Goal: Information Seeking & Learning: Compare options

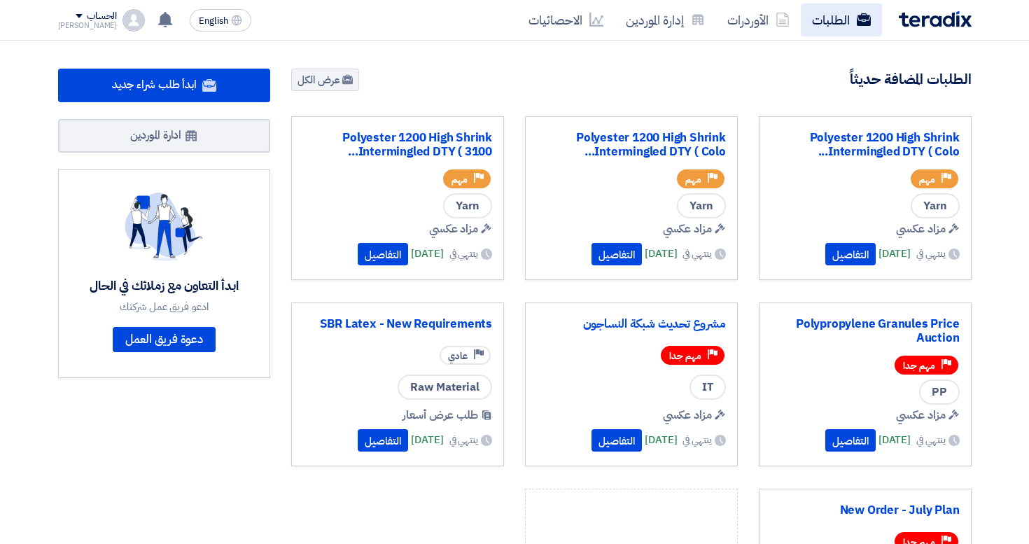
click at [845, 34] on link "الطلبات" at bounding box center [841, 20] width 81 height 33
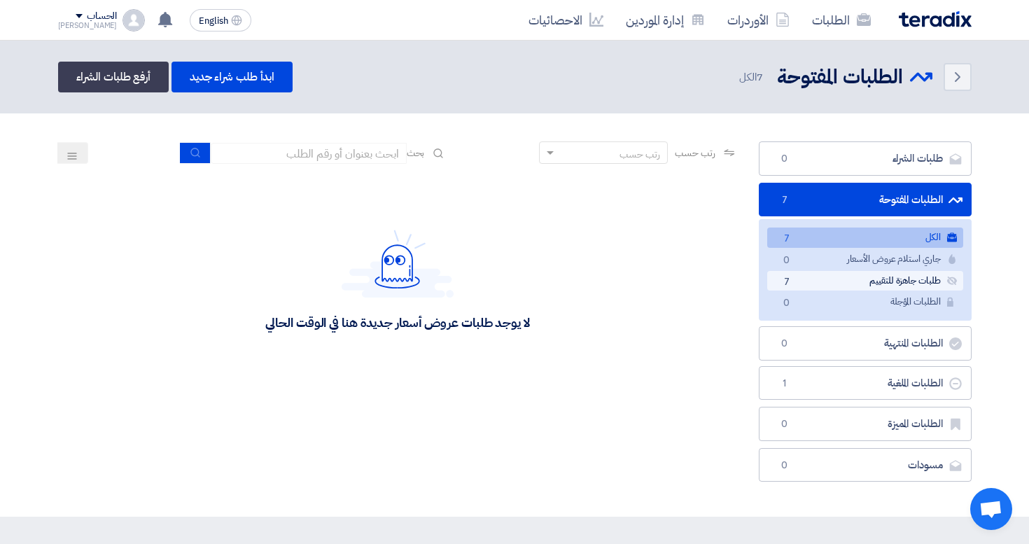
click at [804, 282] on link "طلبات جاهزة للتقييم طلبات جاهزة للتقييم 7" at bounding box center [865, 281] width 196 height 20
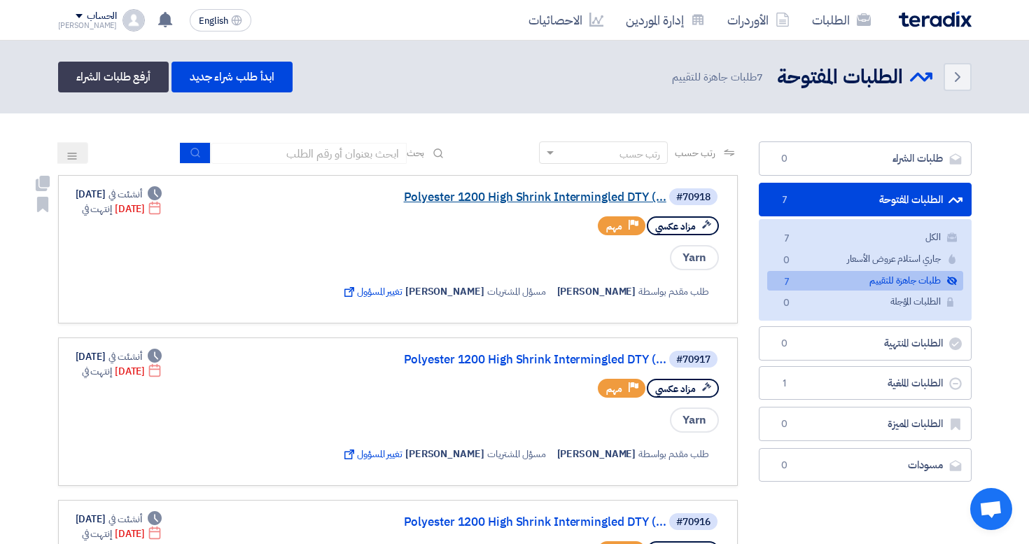
click at [536, 202] on link "Polyester 1200 High Shrink Intermingled DTY (..." at bounding box center [526, 197] width 280 height 13
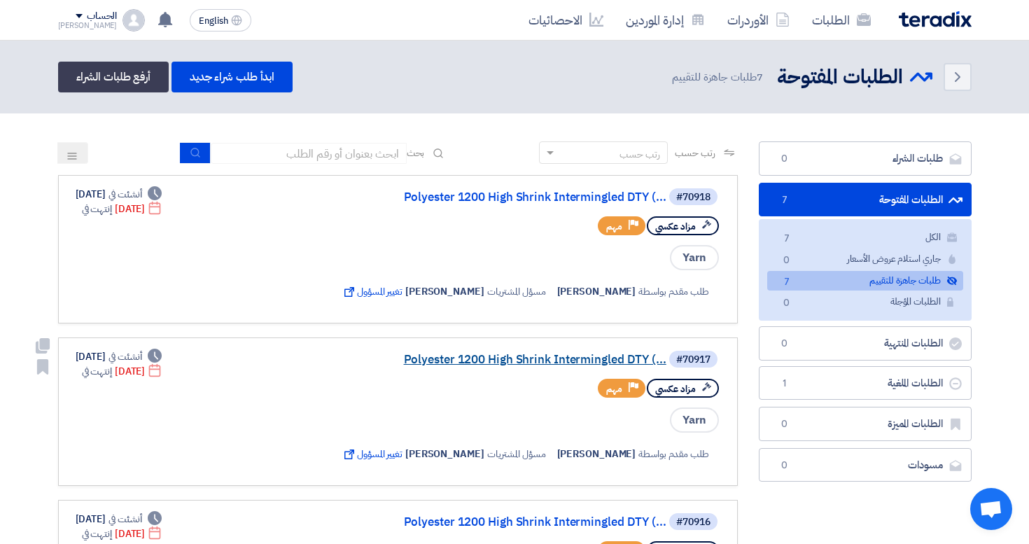
click at [594, 362] on link "Polyester 1200 High Shrink Intermingled DTY (..." at bounding box center [526, 360] width 280 height 13
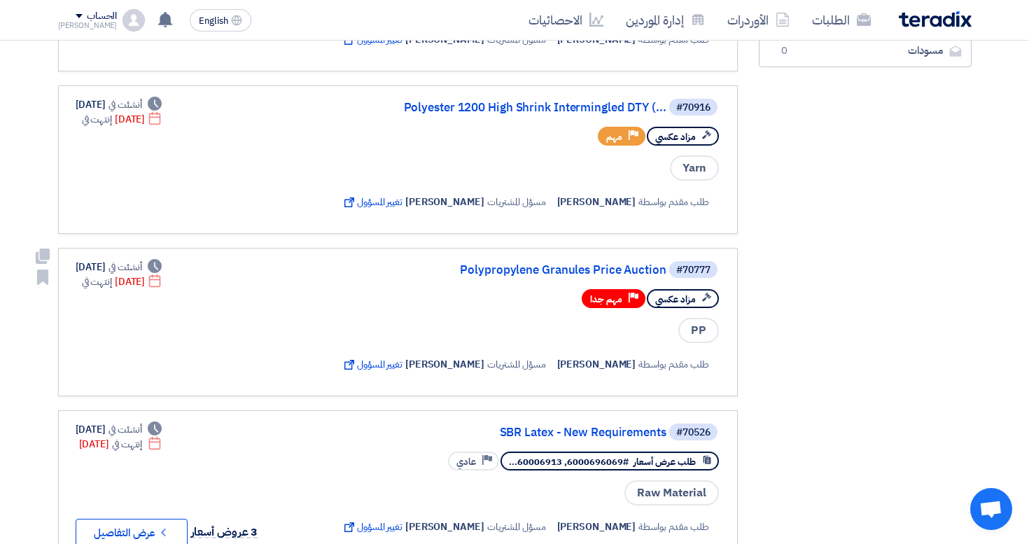
scroll to position [448, 0]
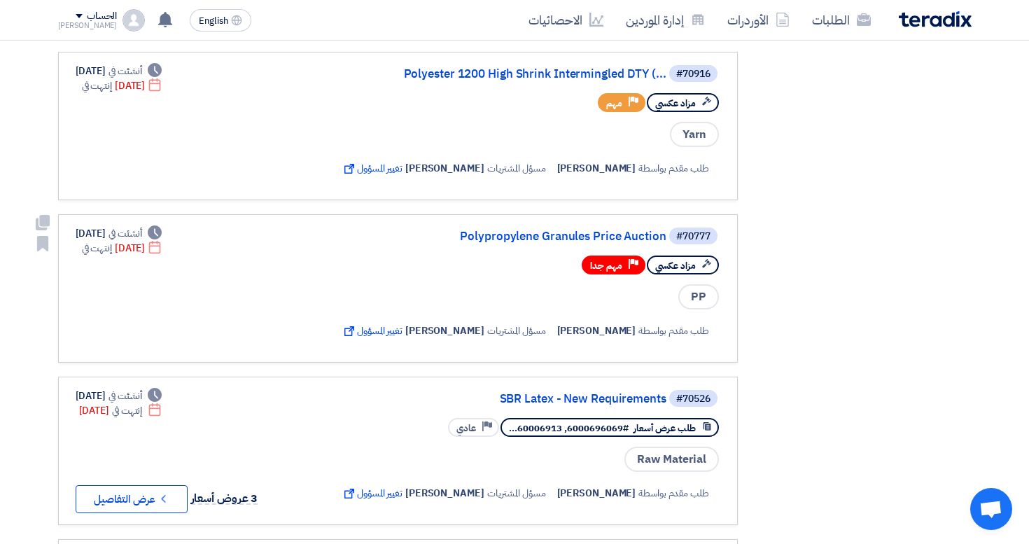
click at [591, 228] on div "#70777 Polypropylene Granules Price Auction" at bounding box center [530, 236] width 382 height 20
click at [589, 232] on link "Polypropylene Granules Price Auction" at bounding box center [526, 236] width 280 height 13
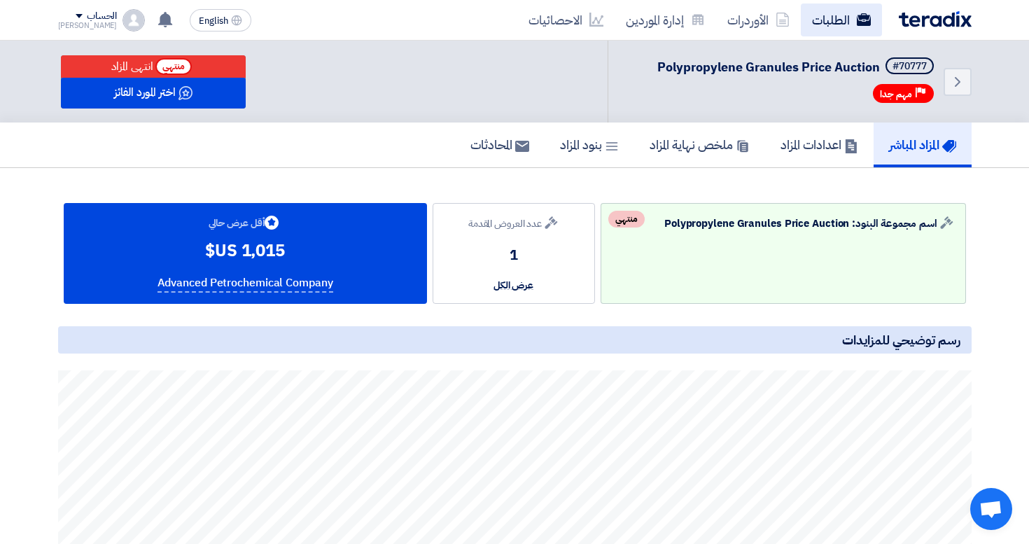
click at [832, 29] on link "الطلبات" at bounding box center [841, 20] width 81 height 33
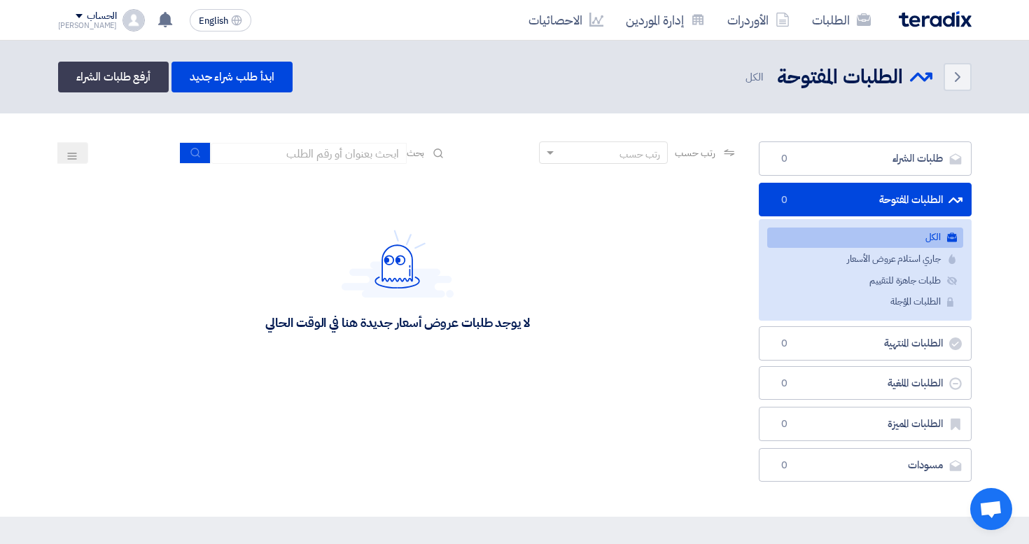
scroll to position [18, 0]
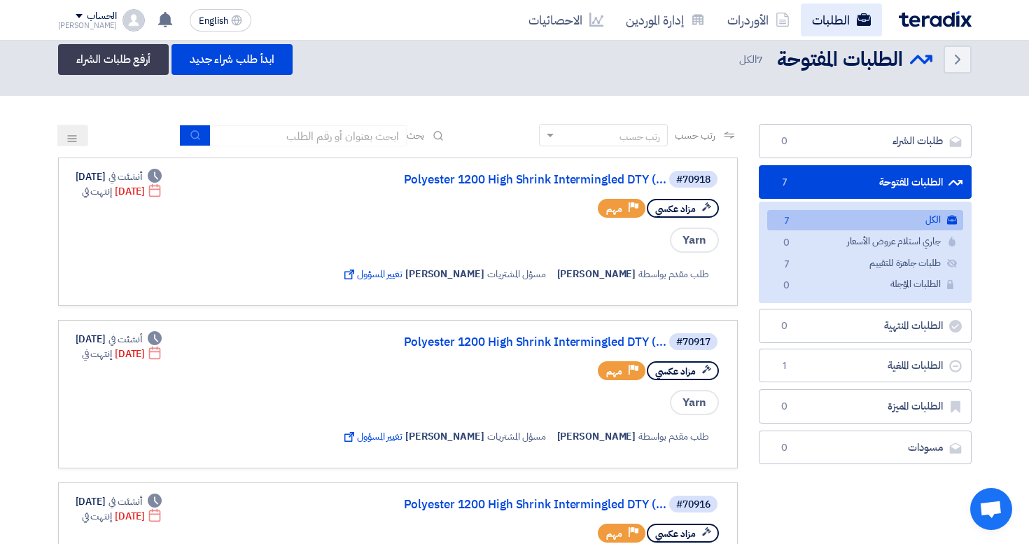
click at [839, 30] on link "الطلبات" at bounding box center [841, 20] width 81 height 33
click at [835, 29] on link "الطلبات" at bounding box center [841, 20] width 81 height 33
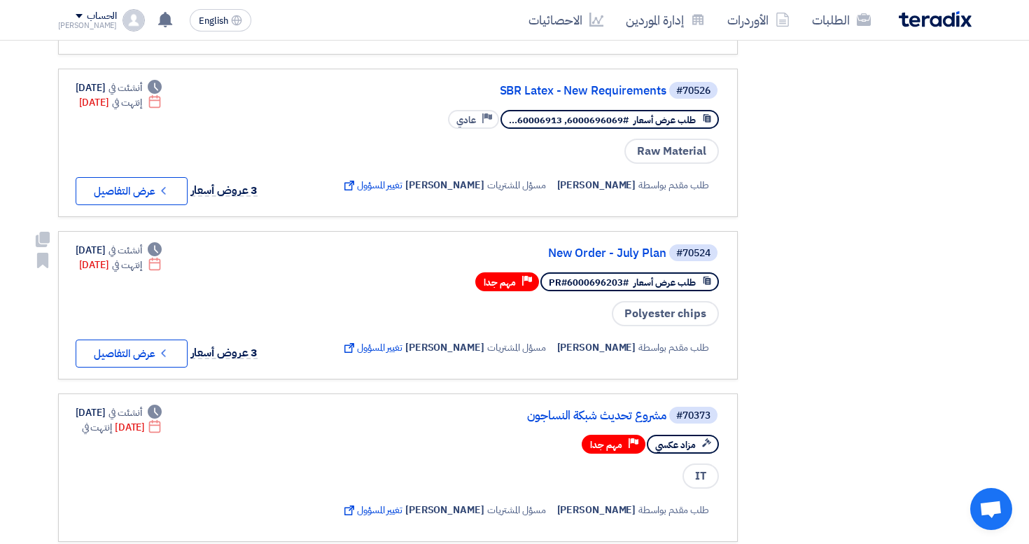
scroll to position [842, 0]
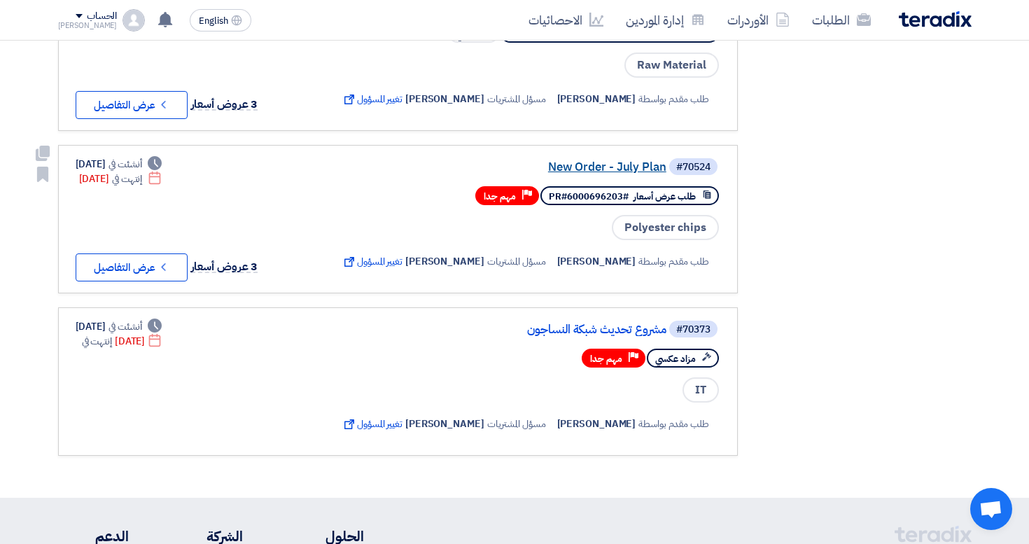
click at [628, 173] on link "New Order - July Plan" at bounding box center [526, 167] width 280 height 13
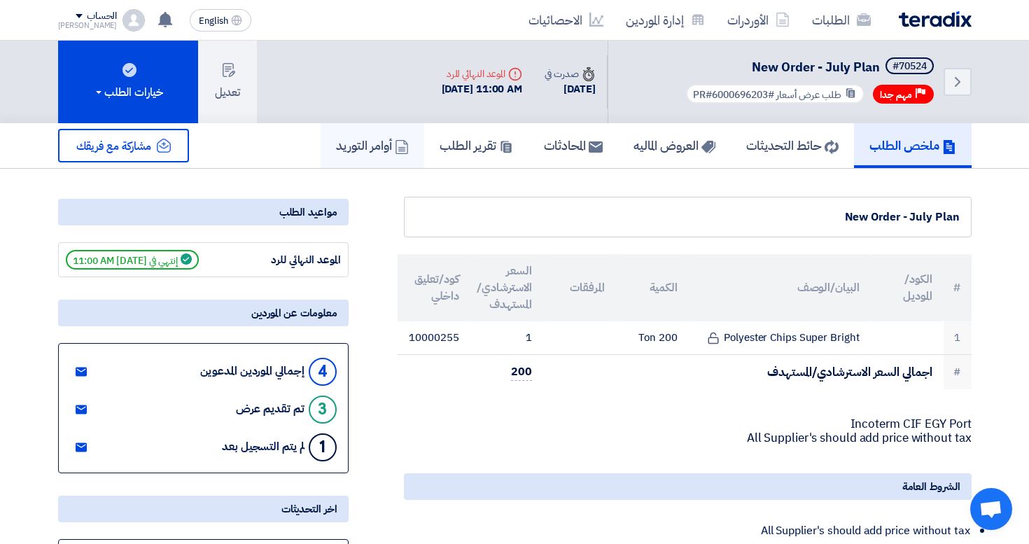
click at [358, 153] on h5 "أوامر التوريد" at bounding box center [372, 145] width 73 height 16
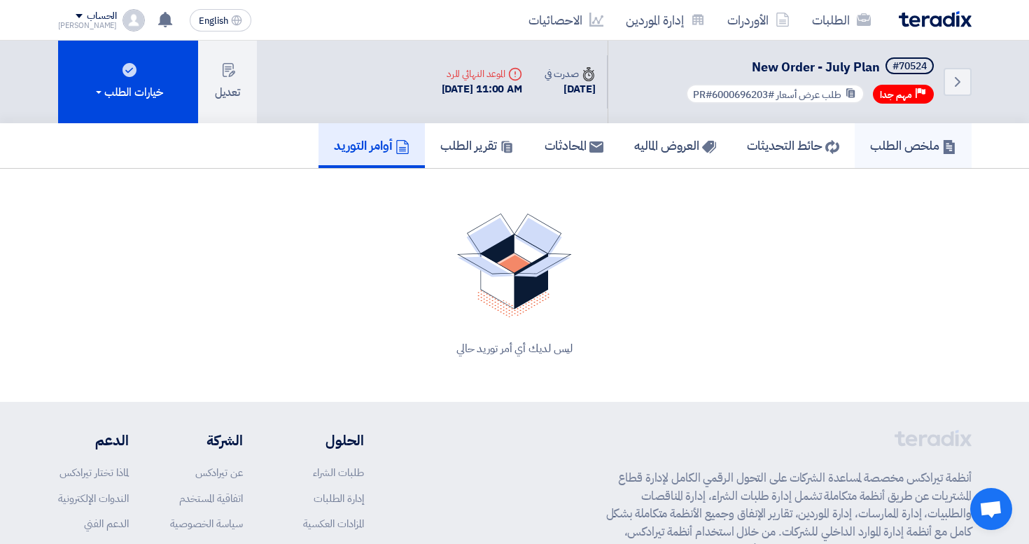
click at [902, 139] on h5 "ملخص الطلب" at bounding box center [913, 145] width 86 height 16
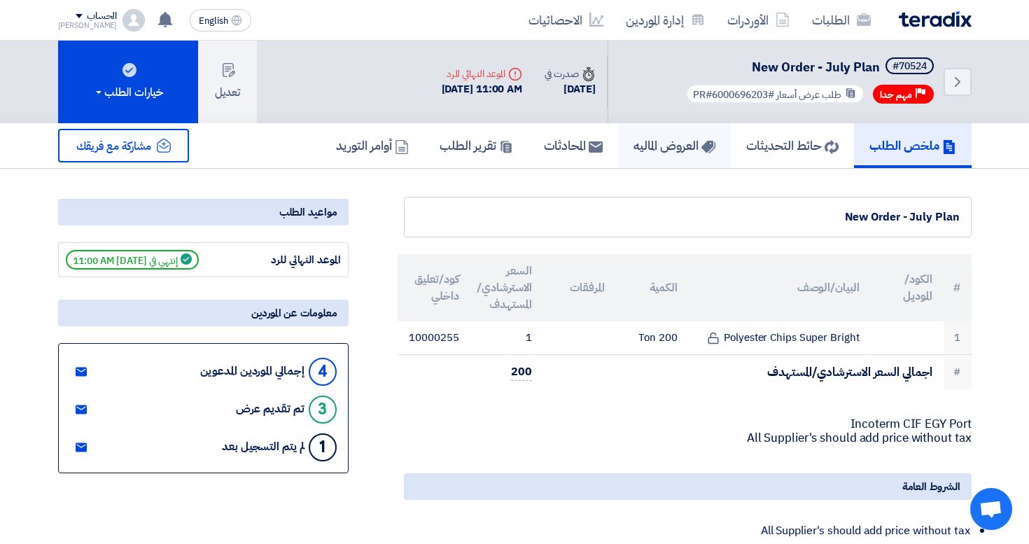
click at [670, 155] on link "العروض الماليه" at bounding box center [674, 145] width 113 height 45
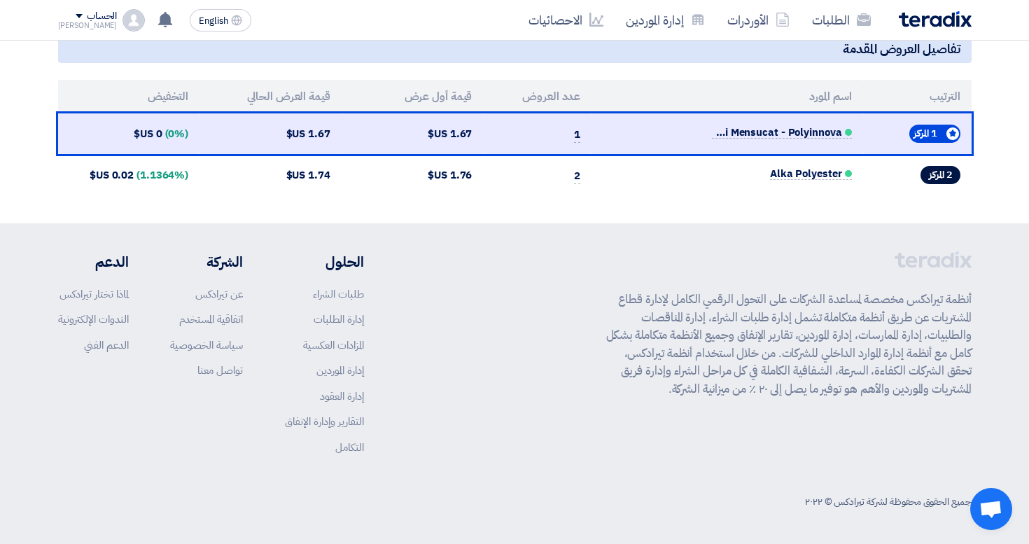
scroll to position [582, 0]
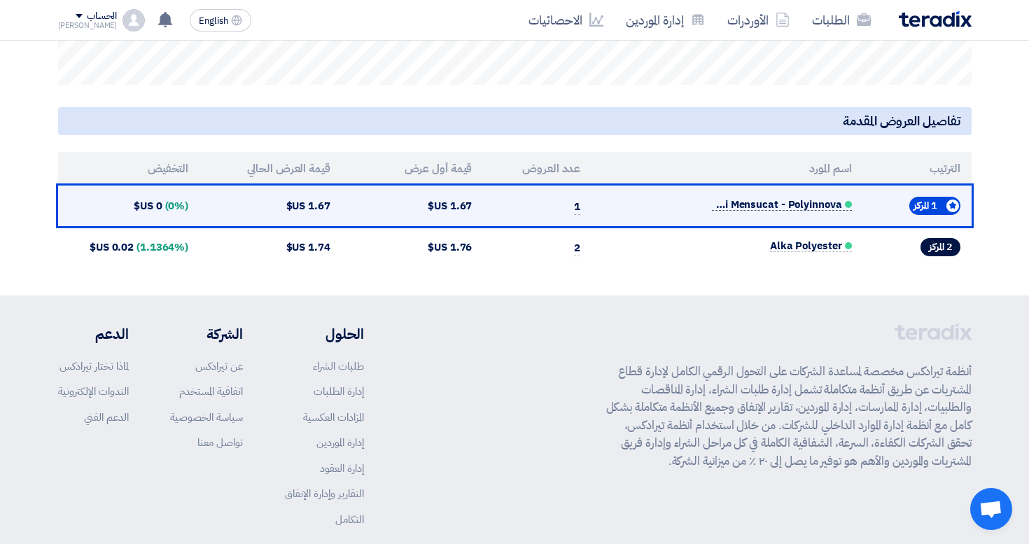
click at [746, 205] on span "Zeki Mensucat - Polyinnova" at bounding box center [782, 205] width 140 height 12
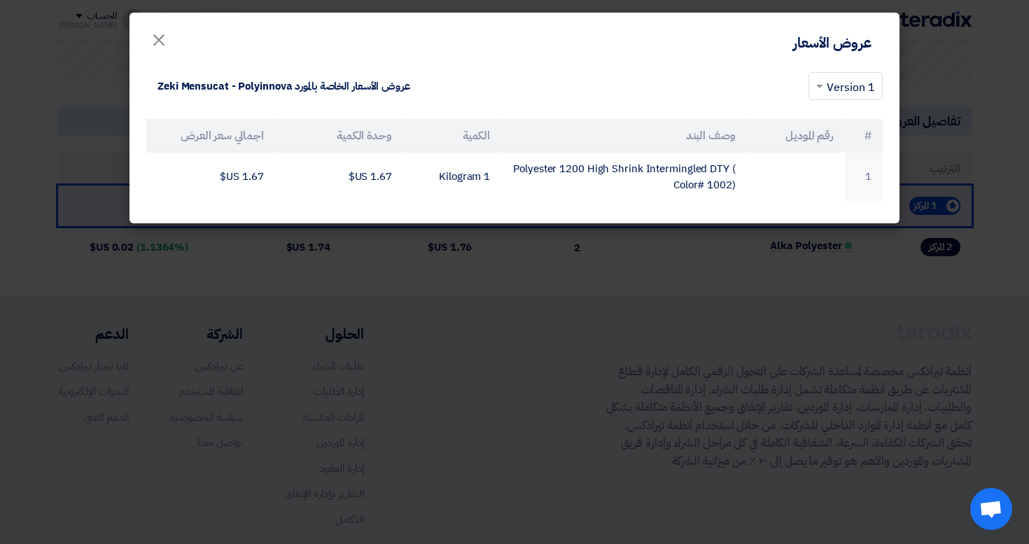
click at [701, 252] on modal-container "عروض الأسعار × × 1 Version عروض الأسعار الخاصة بالمورد Zeki Mensucat - Polyinno…" at bounding box center [514, 272] width 1029 height 544
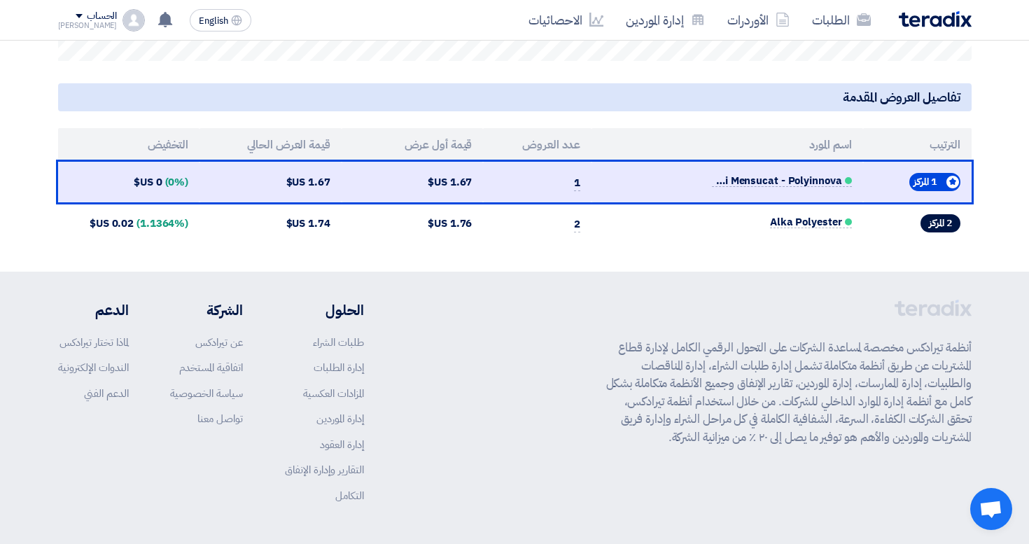
scroll to position [605, 0]
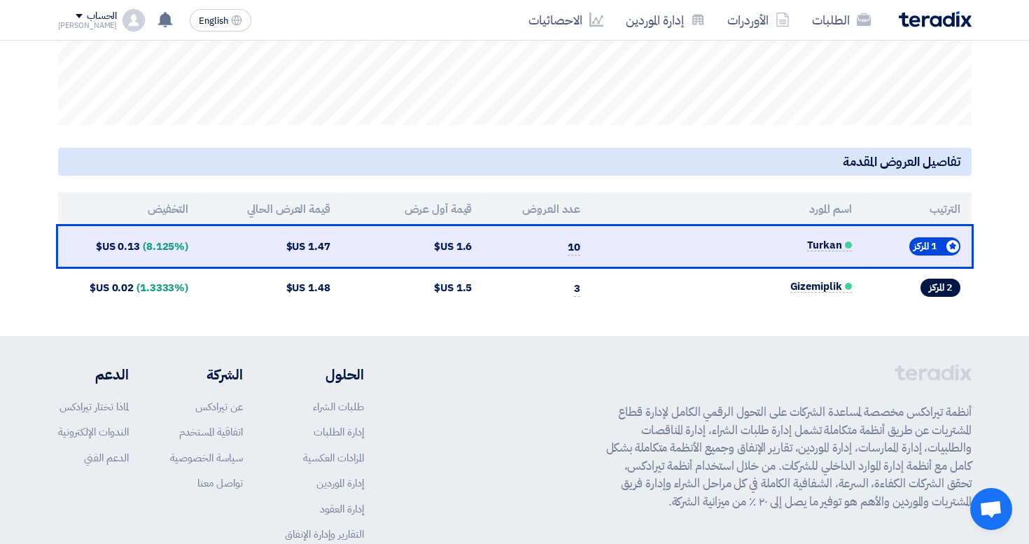
scroll to position [546, 0]
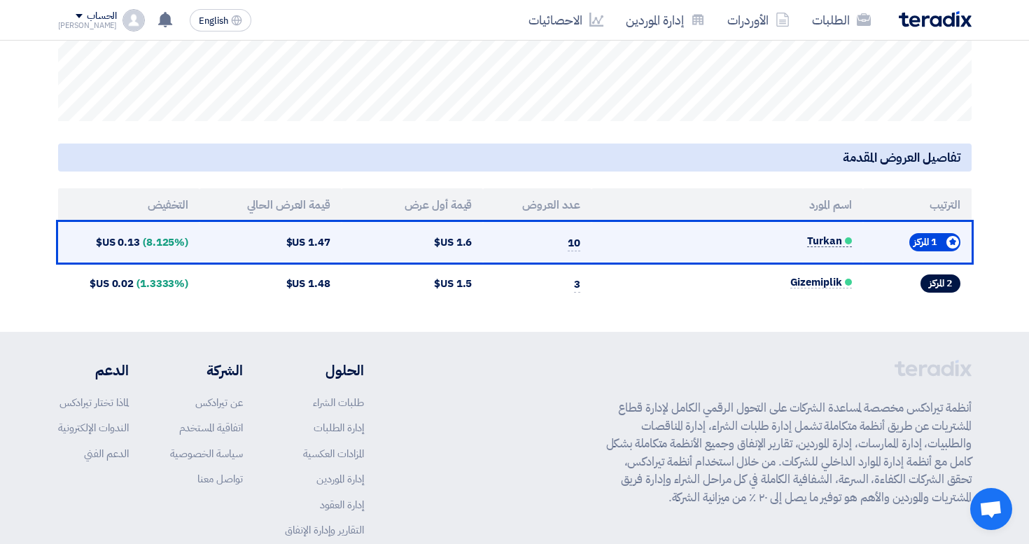
click at [817, 241] on span "Turkan" at bounding box center [829, 241] width 44 height 12
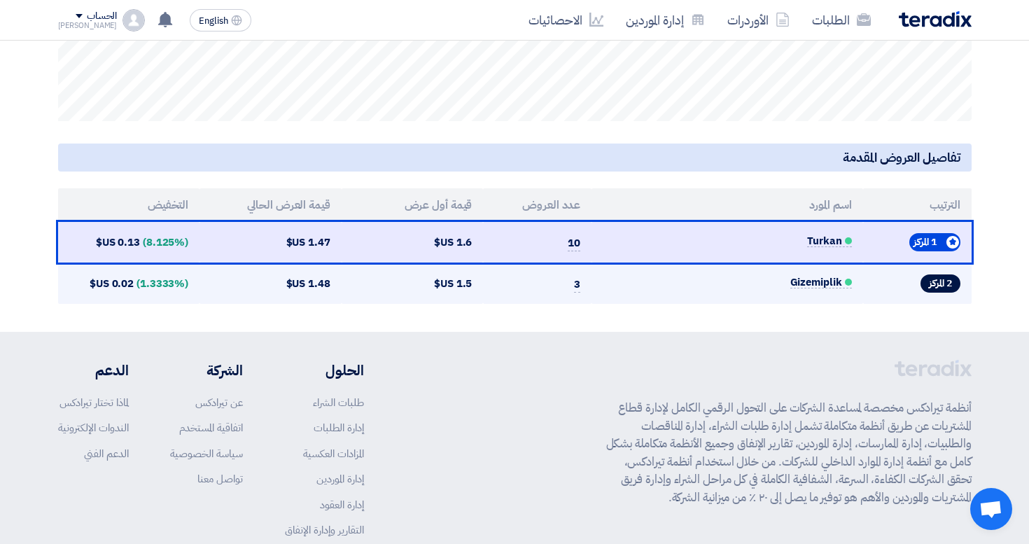
click at [314, 286] on td "1.48 US$" at bounding box center [271, 283] width 142 height 41
click at [825, 284] on span "Gizemiplik" at bounding box center [821, 283] width 62 height 12
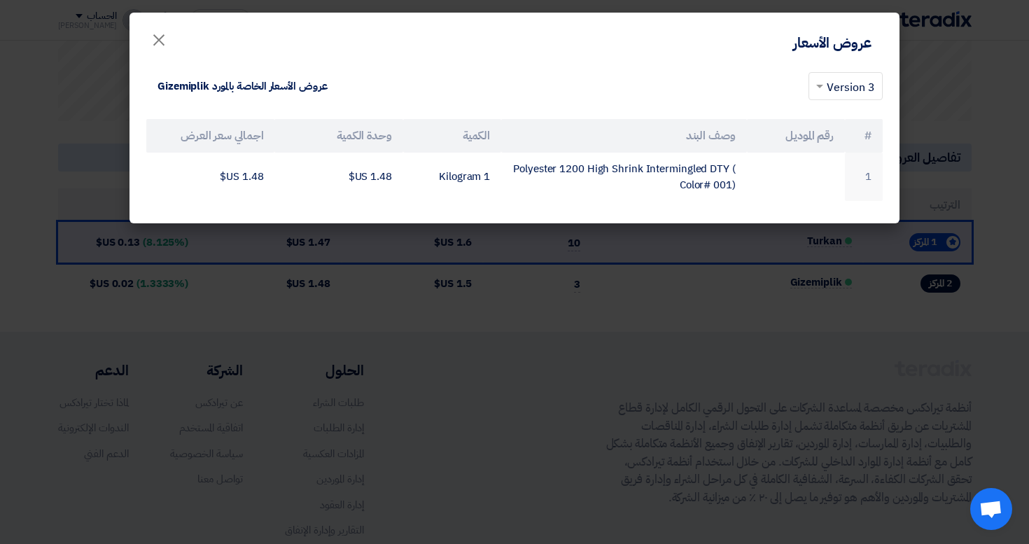
click at [730, 307] on modal-container "عروض الأسعار × × 3 Version عروض الأسعار الخاصة بالمورد Gizemiplik # رقم الموديل…" at bounding box center [514, 272] width 1029 height 544
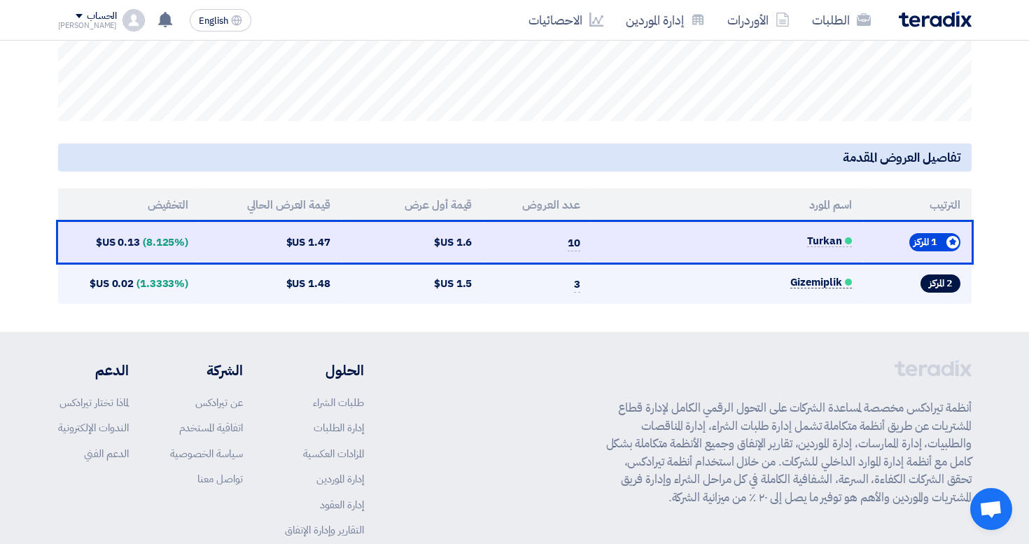
click at [811, 281] on span "Gizemiplik" at bounding box center [821, 283] width 62 height 12
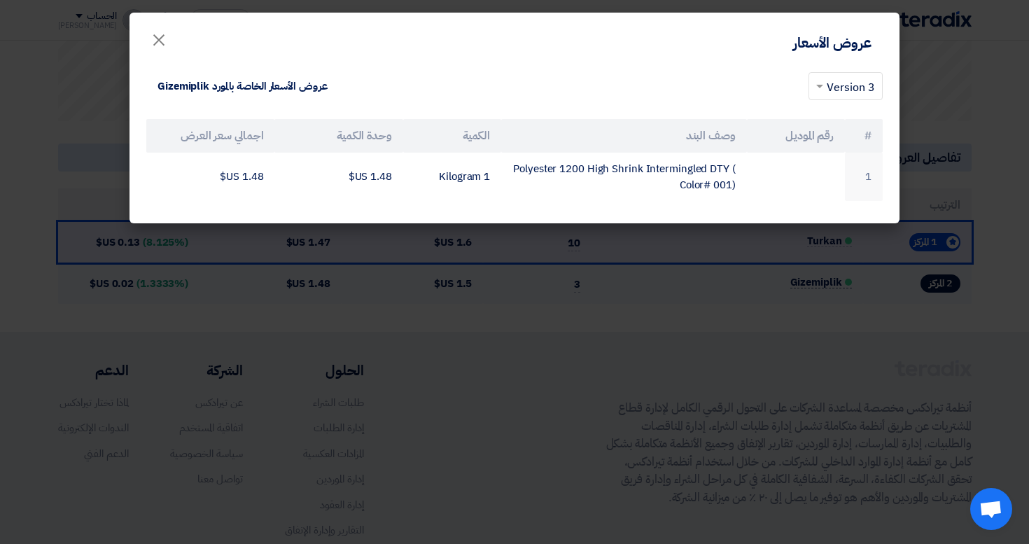
click at [811, 281] on modal-container "عروض الأسعار × × 3 Version عروض الأسعار الخاصة بالمورد Gizemiplik # رقم الموديل…" at bounding box center [514, 272] width 1029 height 544
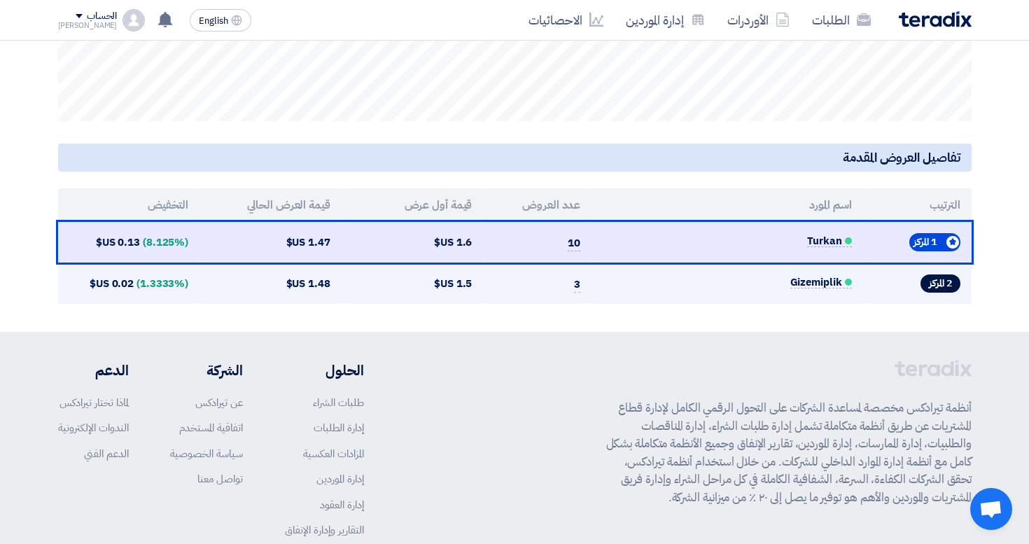
drag, startPoint x: 470, startPoint y: 286, endPoint x: 430, endPoint y: 286, distance: 40.6
click at [431, 286] on td "1.5 US$" at bounding box center [413, 283] width 142 height 41
drag, startPoint x: 85, startPoint y: 286, endPoint x: 136, endPoint y: 286, distance: 50.4
click at [136, 286] on td "(1.3333%) 0.02 US$" at bounding box center [129, 283] width 142 height 41
click at [137, 286] on span "(1.3333%)" at bounding box center [163, 283] width 52 height 15
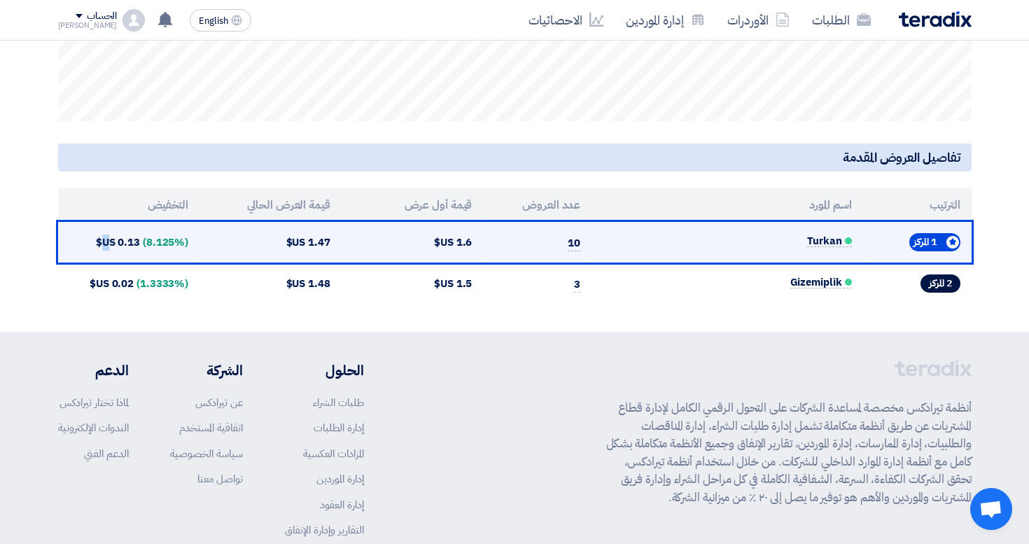
drag, startPoint x: 114, startPoint y: 249, endPoint x: 152, endPoint y: 249, distance: 37.8
click at [151, 249] on td "(8.125%) 0.13 US$" at bounding box center [129, 242] width 142 height 41
click at [152, 249] on span "(8.125%)" at bounding box center [166, 242] width 46 height 15
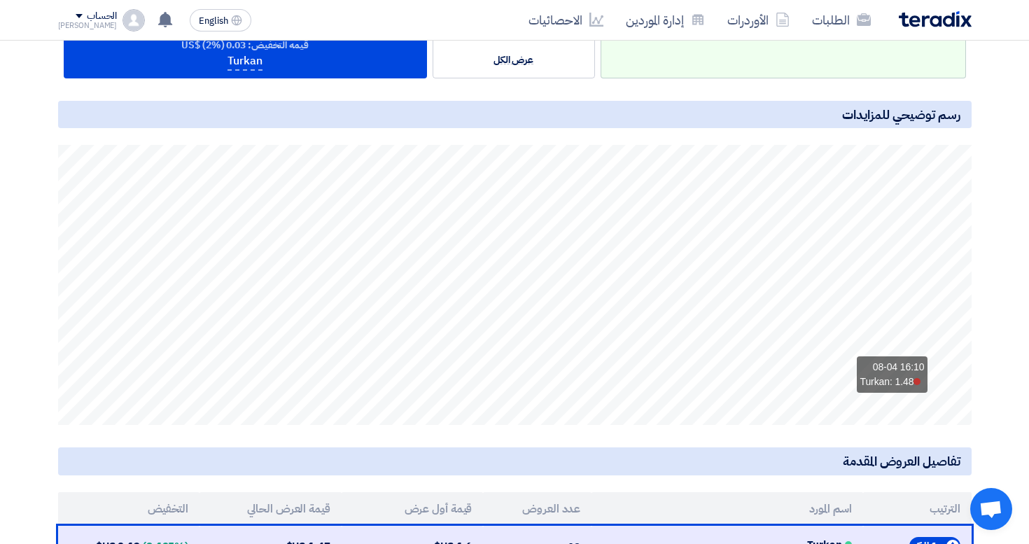
scroll to position [268, 0]
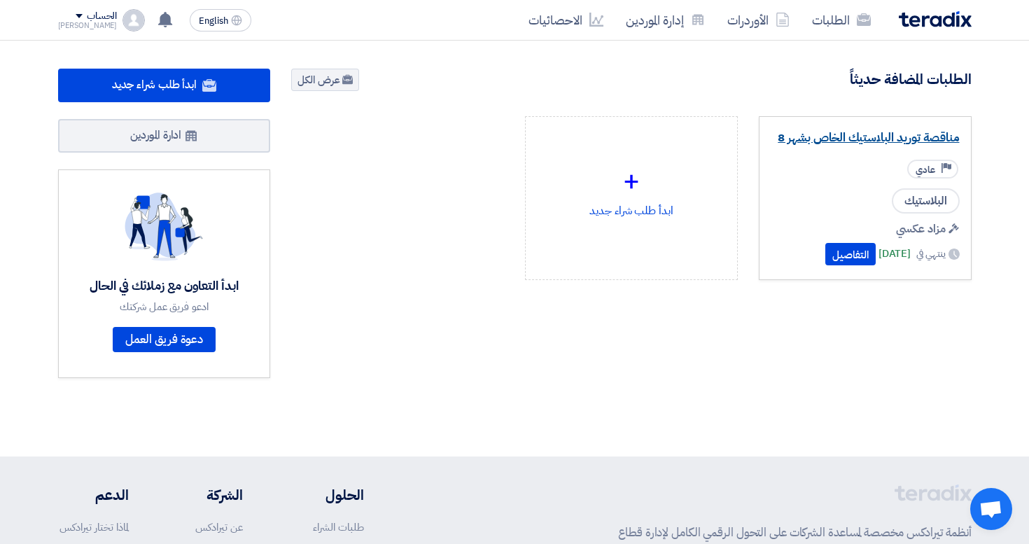
click at [848, 131] on link "مناقصة توريد البلاستيك الخاص بشهر 8" at bounding box center [865, 138] width 189 height 14
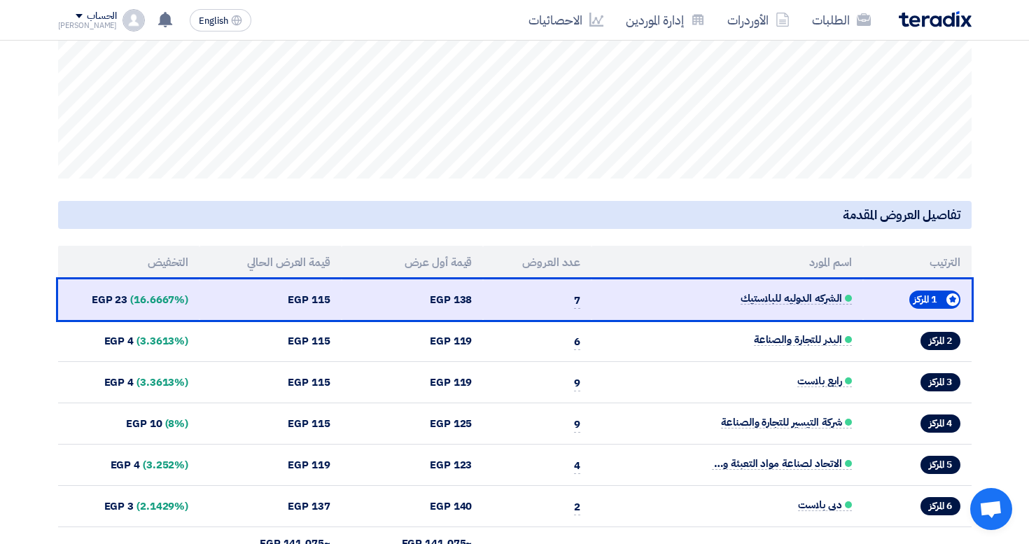
scroll to position [473, 0]
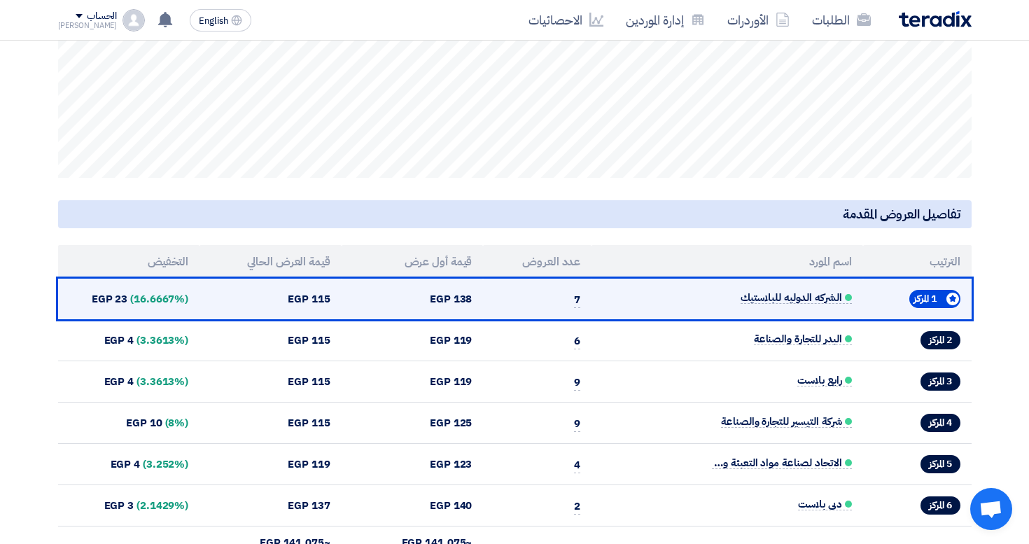
drag, startPoint x: 128, startPoint y: 298, endPoint x: 120, endPoint y: 298, distance: 7.7
click at [120, 298] on td "(16.6667%) 23 EGP" at bounding box center [129, 299] width 142 height 41
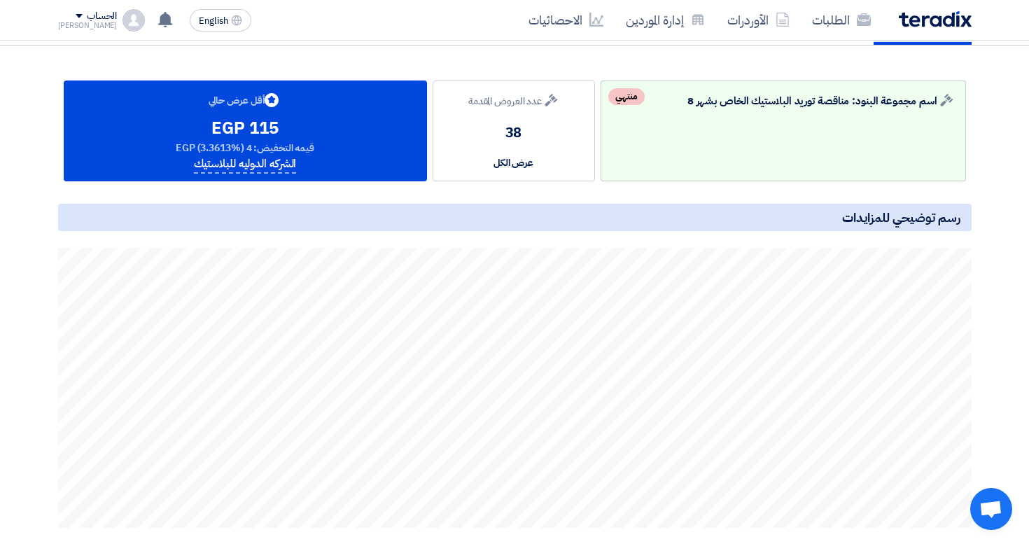
scroll to position [0, 0]
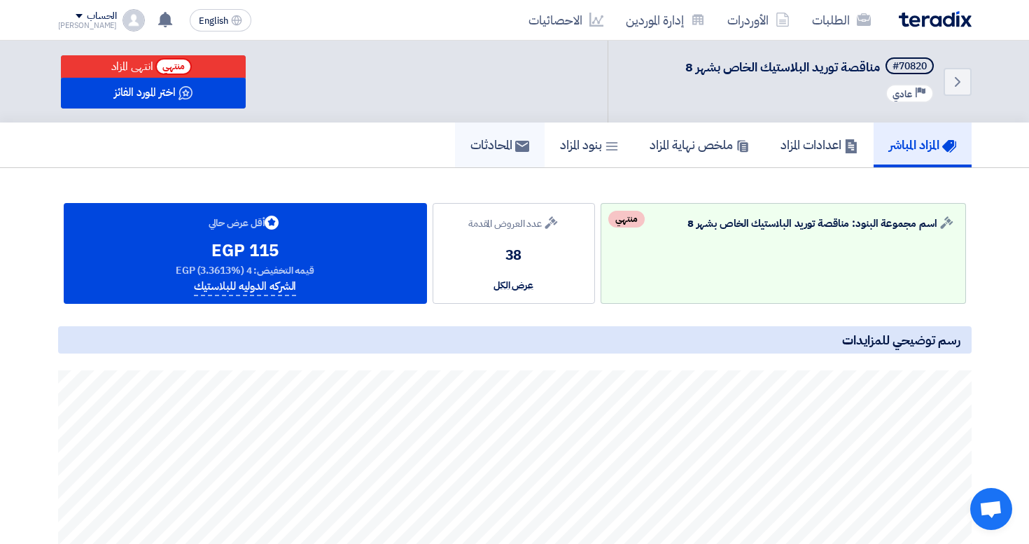
click at [484, 155] on link "المحادثات" at bounding box center [500, 145] width 90 height 45
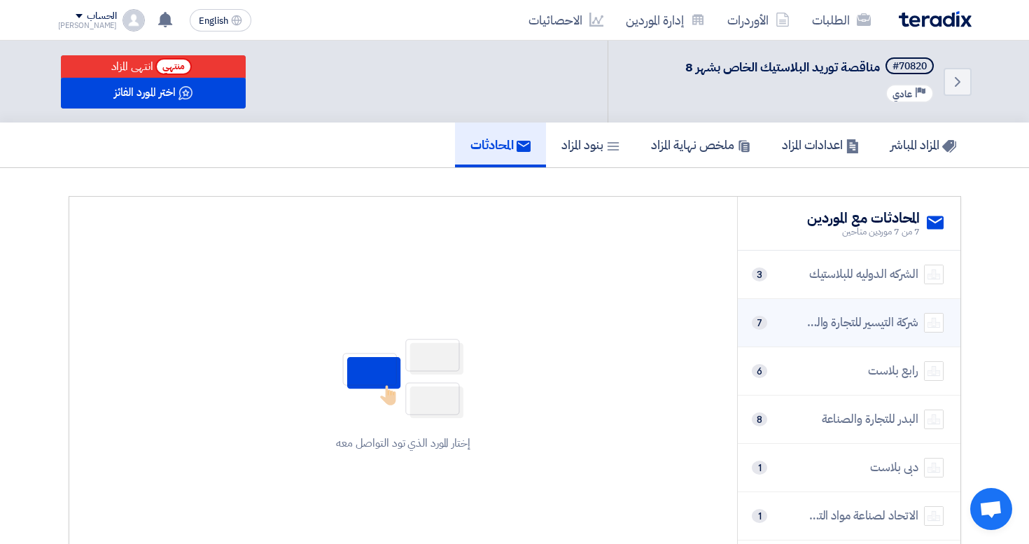
click at [811, 330] on div "شركة التيسير للتجارة والصناعة" at bounding box center [863, 323] width 112 height 18
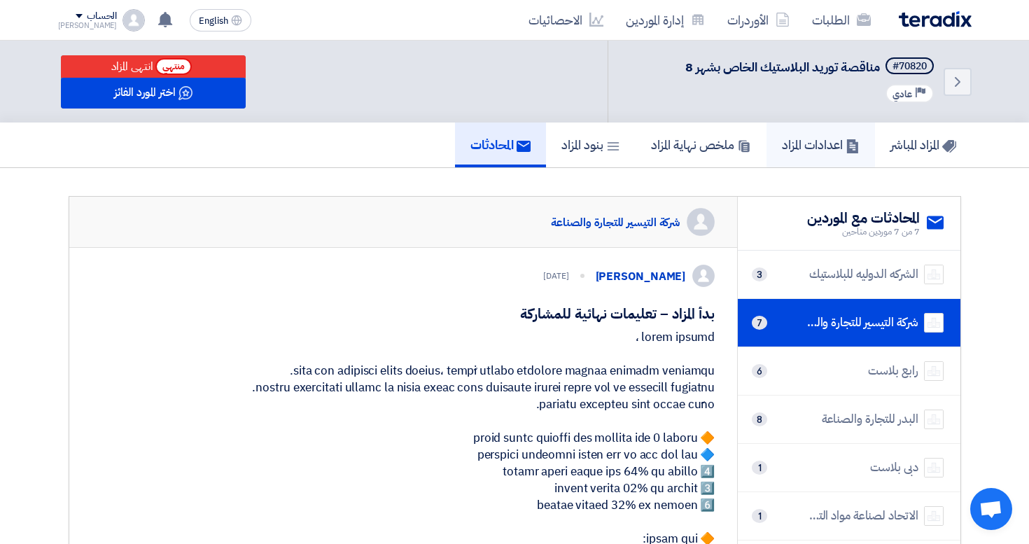
click at [797, 152] on h5 "اعدادات المزاد" at bounding box center [821, 145] width 78 height 16
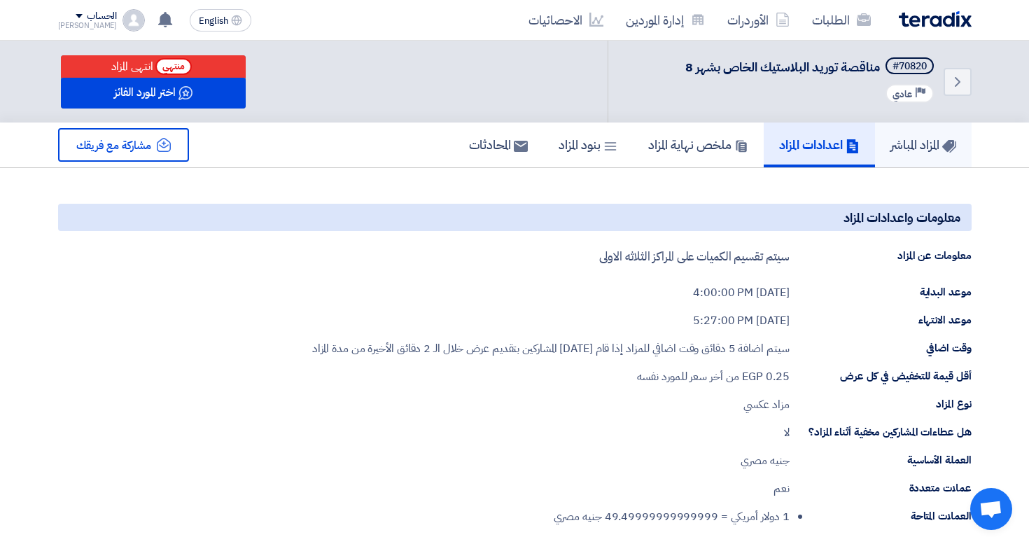
click at [891, 151] on h5 "المزاد المباشر" at bounding box center [924, 145] width 66 height 16
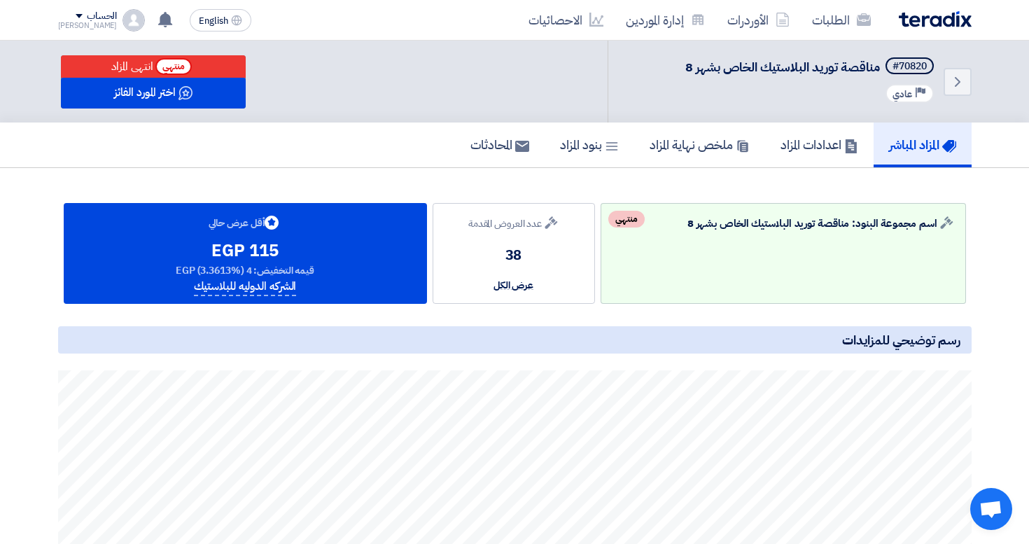
drag, startPoint x: 200, startPoint y: 271, endPoint x: 218, endPoint y: 270, distance: 18.3
click at [217, 270] on span "قيمه التخفيض: 4 EGP (3.3613%)" at bounding box center [245, 270] width 139 height 15
click at [857, 22] on use at bounding box center [863, 19] width 14 height 13
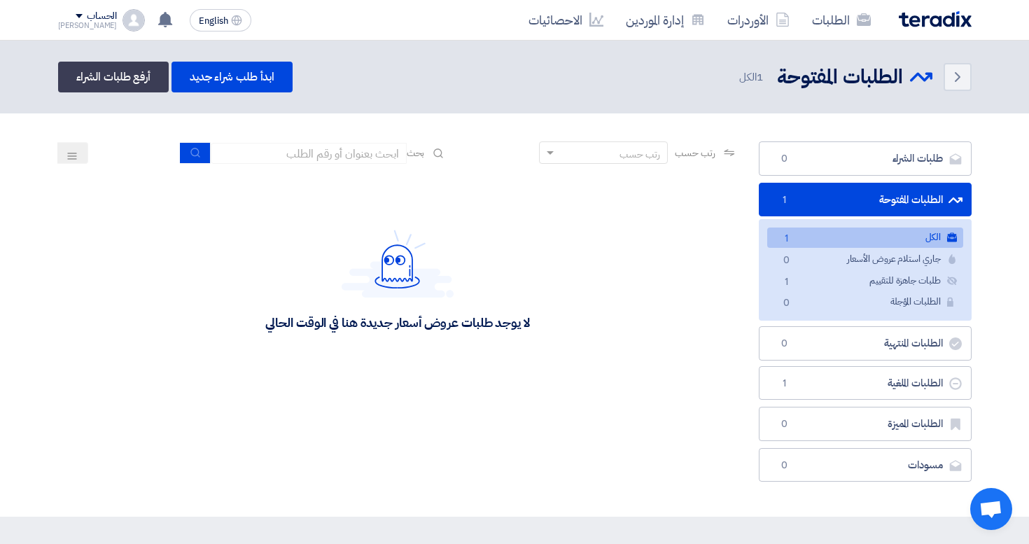
click at [123, 25] on img at bounding box center [134, 20] width 22 height 22
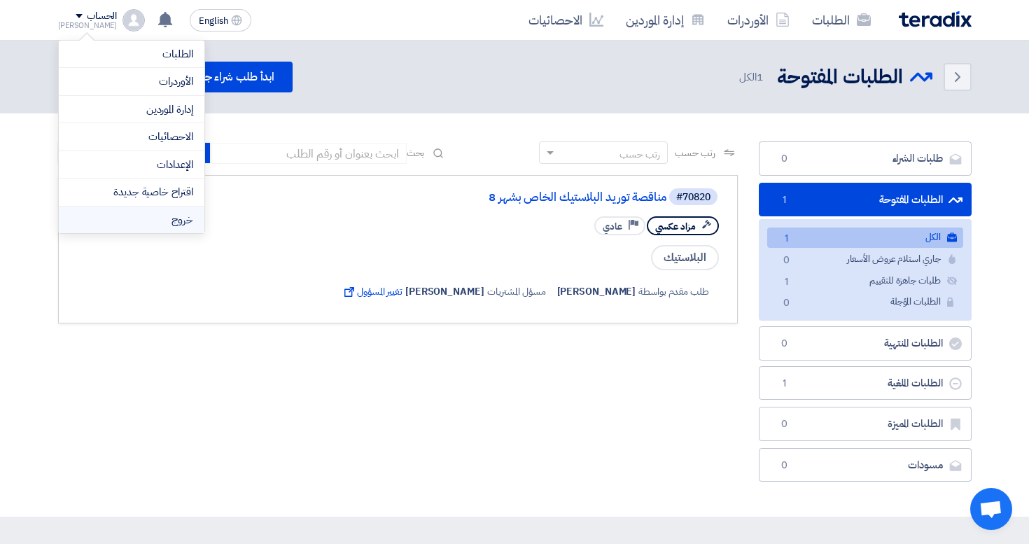
click at [183, 220] on li "خروج" at bounding box center [132, 220] width 146 height 27
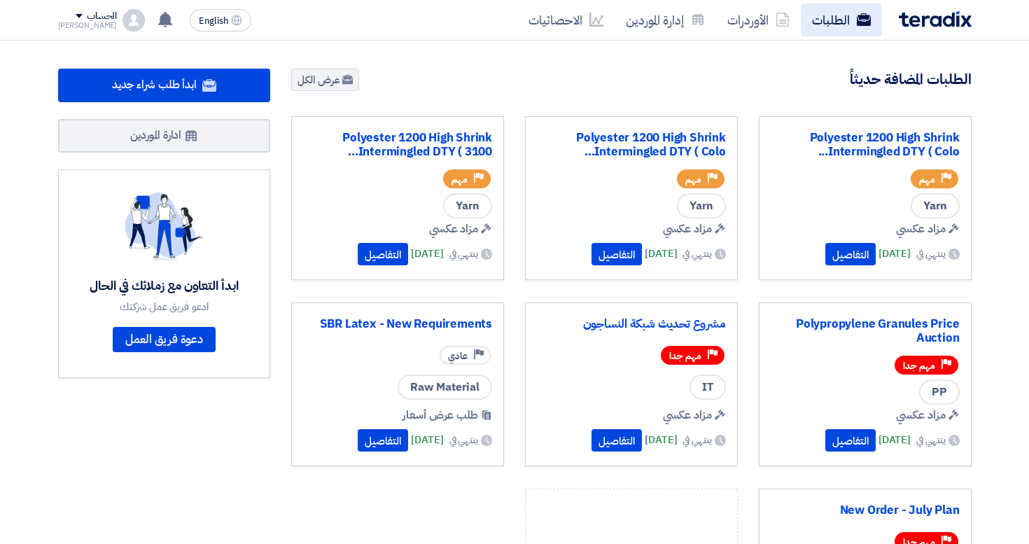
click at [844, 27] on link "الطلبات" at bounding box center [841, 20] width 81 height 33
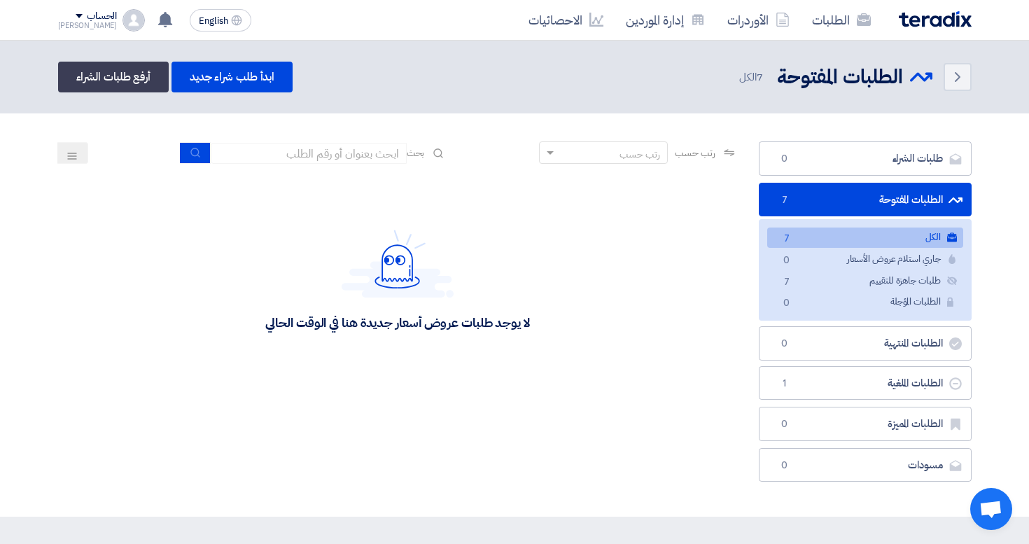
click at [624, 152] on div "رتب حسب" at bounding box center [640, 154] width 41 height 15
click at [461, 176] on div "لا يوجد طلبات عروض أسعار جديدة هنا في الوقت الحالي" at bounding box center [398, 280] width 680 height 210
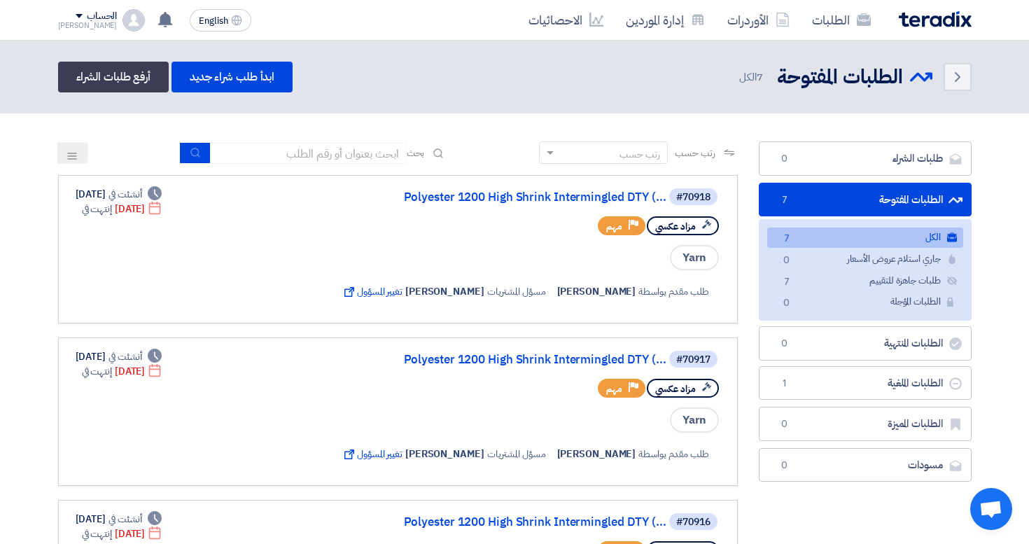
click at [65, 142] on button at bounding box center [72, 153] width 31 height 22
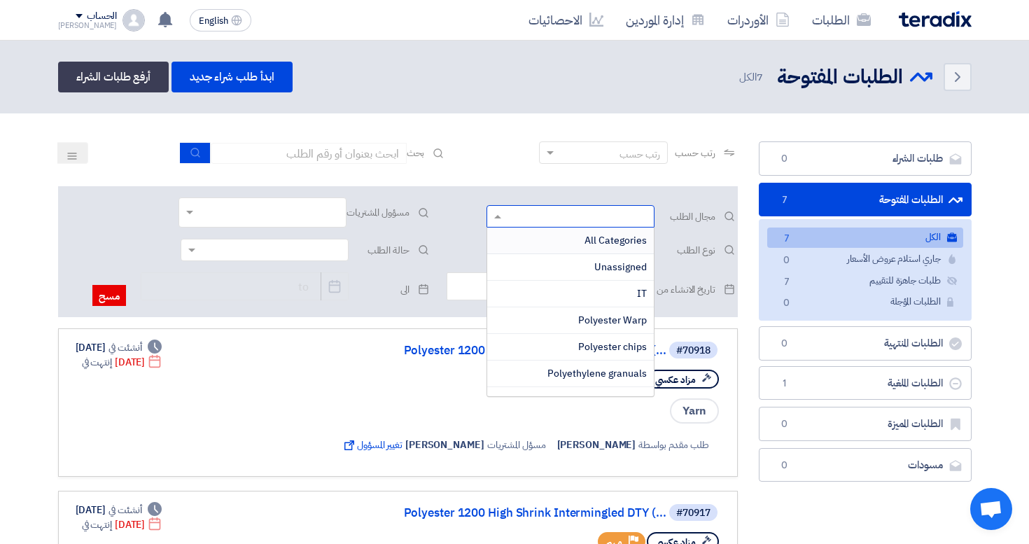
click at [518, 222] on input "text" at bounding box center [578, 218] width 140 height 23
click at [519, 202] on div "مجال الطلب All Categories Unassigned IT Polyester Warp Polyester chips Polyethy…" at bounding box center [398, 251] width 680 height 131
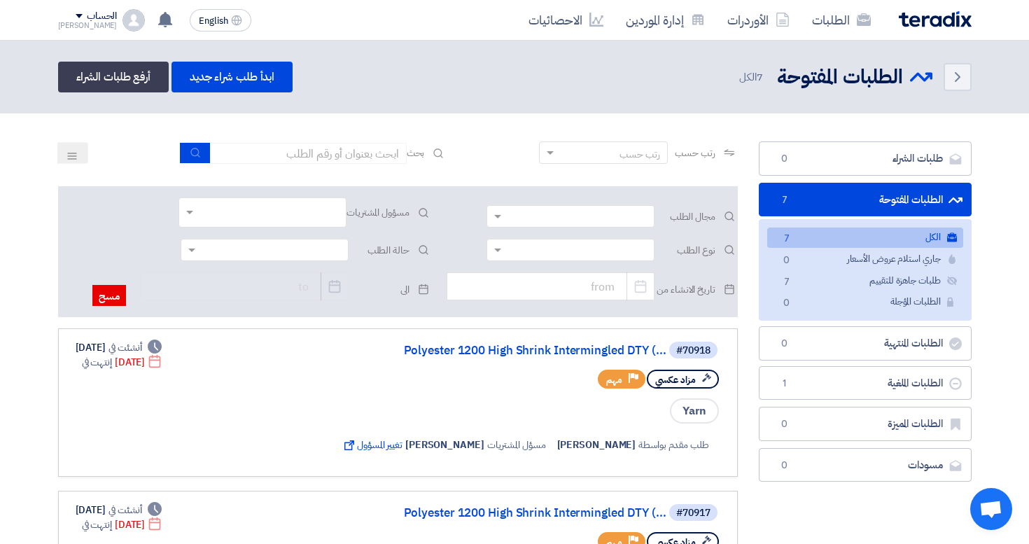
click at [540, 251] on input "text" at bounding box center [578, 251] width 140 height 23
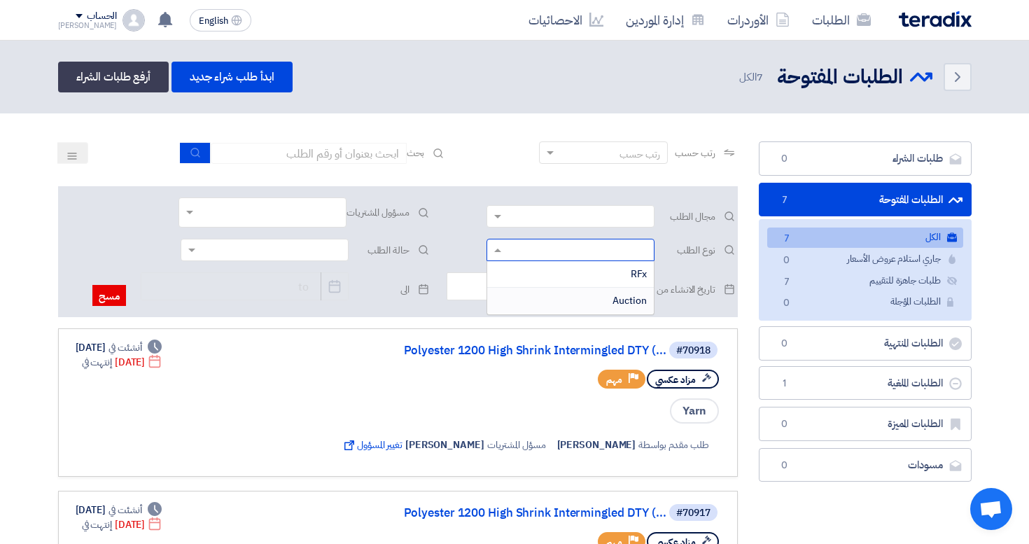
click at [557, 292] on div "Auction" at bounding box center [570, 301] width 167 height 26
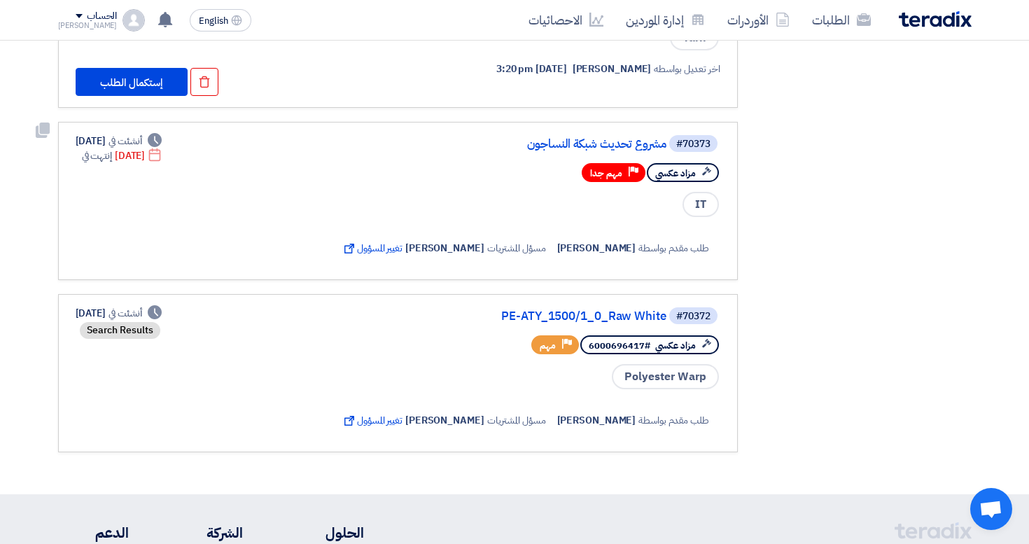
scroll to position [1010, 0]
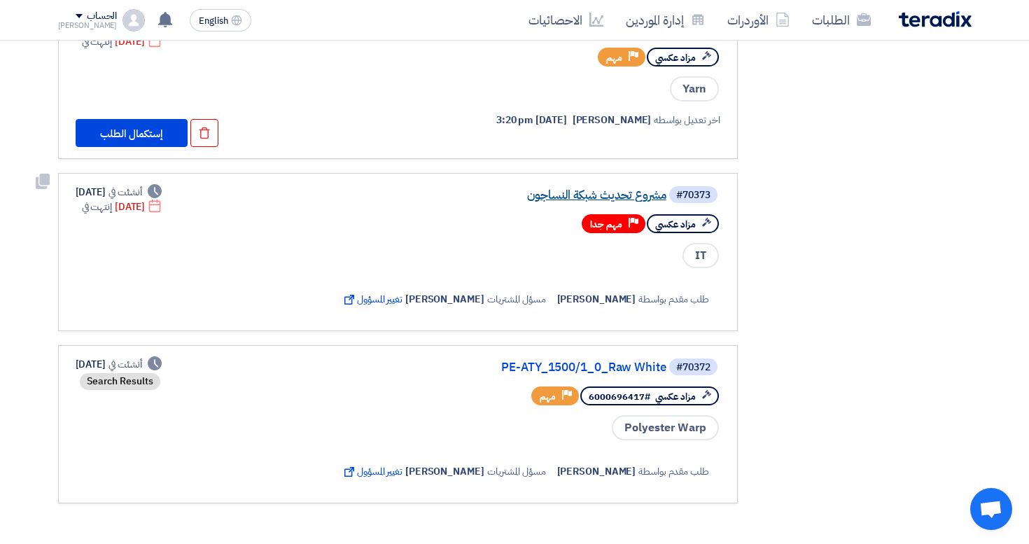
click at [596, 197] on link "مشروع تحديث شبكة النساجون" at bounding box center [526, 195] width 280 height 13
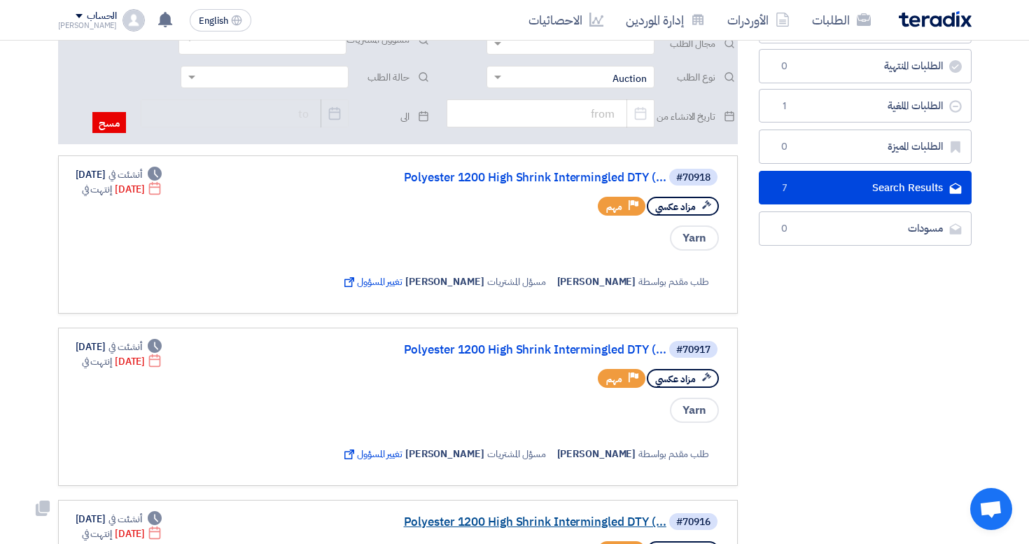
scroll to position [0, 0]
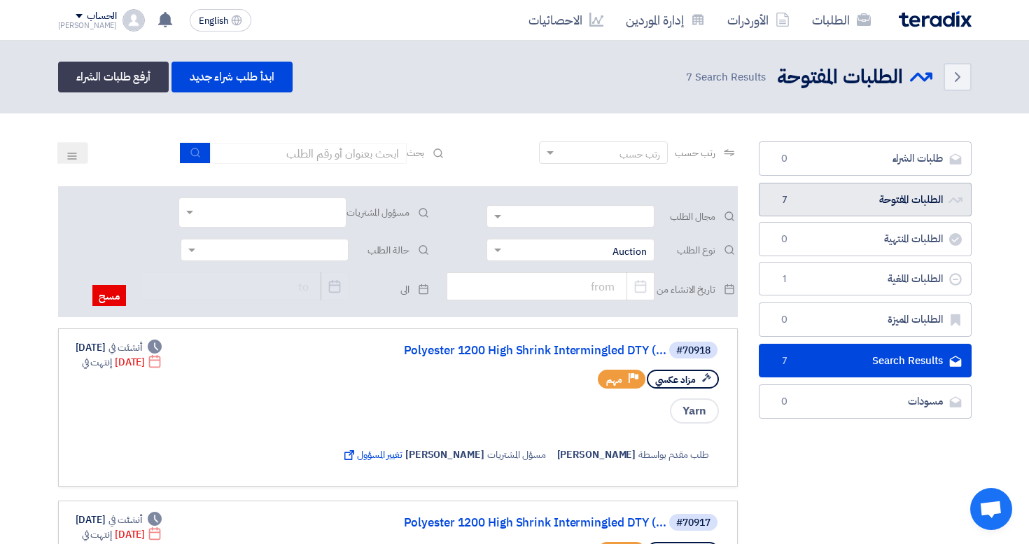
click at [883, 209] on link "الطلبات المفتوحة الطلبات المفتوحة 7" at bounding box center [865, 200] width 213 height 34
click at [496, 247] on div at bounding box center [570, 250] width 167 height 23
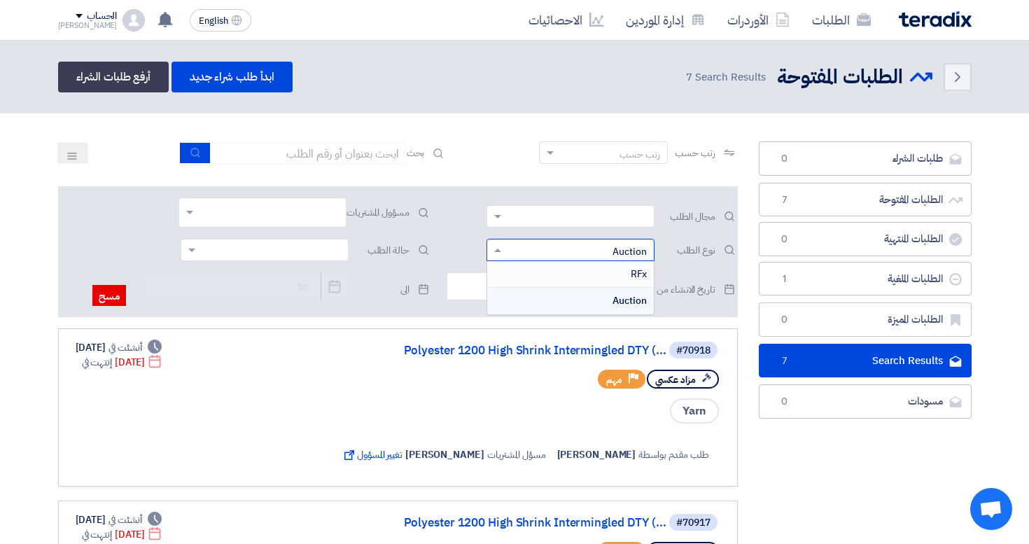
click at [568, 275] on div "RFx" at bounding box center [570, 274] width 167 height 27
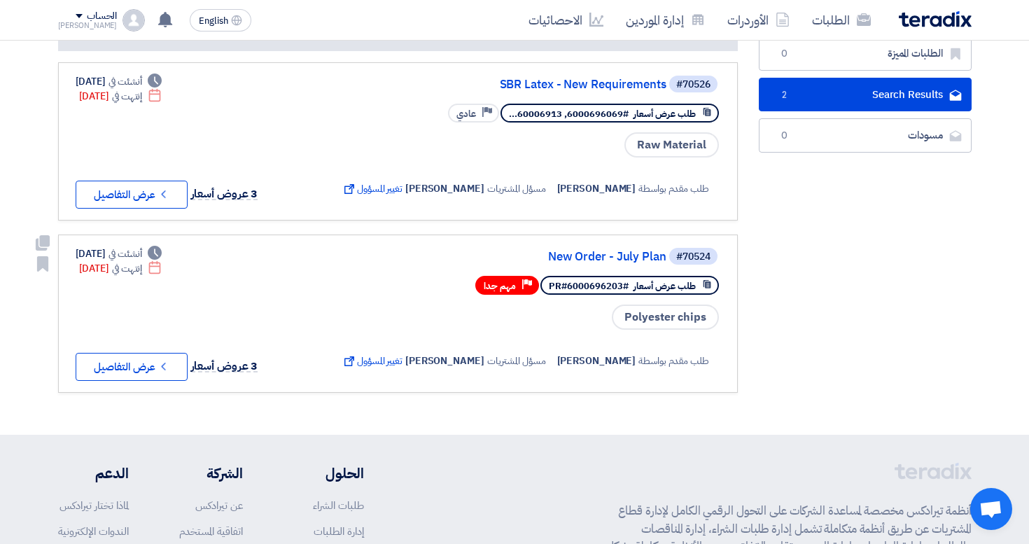
scroll to position [258, 0]
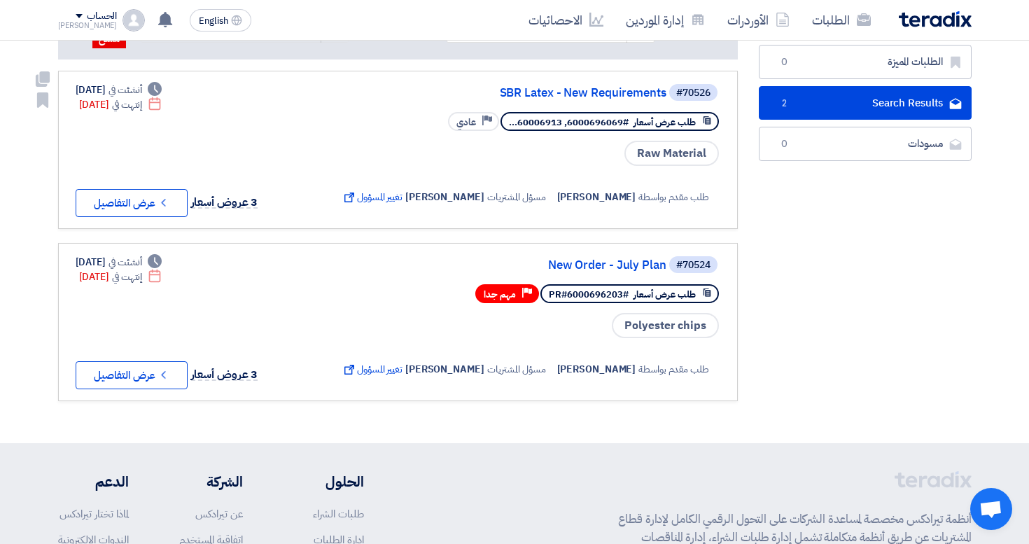
click at [585, 109] on div "طلب عرض أسعار #6000696069, 60006913... Priority عادي" at bounding box center [584, 121] width 272 height 25
click at [581, 83] on div "#70526 SBR Latex - New Requirements" at bounding box center [530, 93] width 382 height 20
click at [580, 92] on link "SBR Latex - New Requirements" at bounding box center [526, 93] width 280 height 13
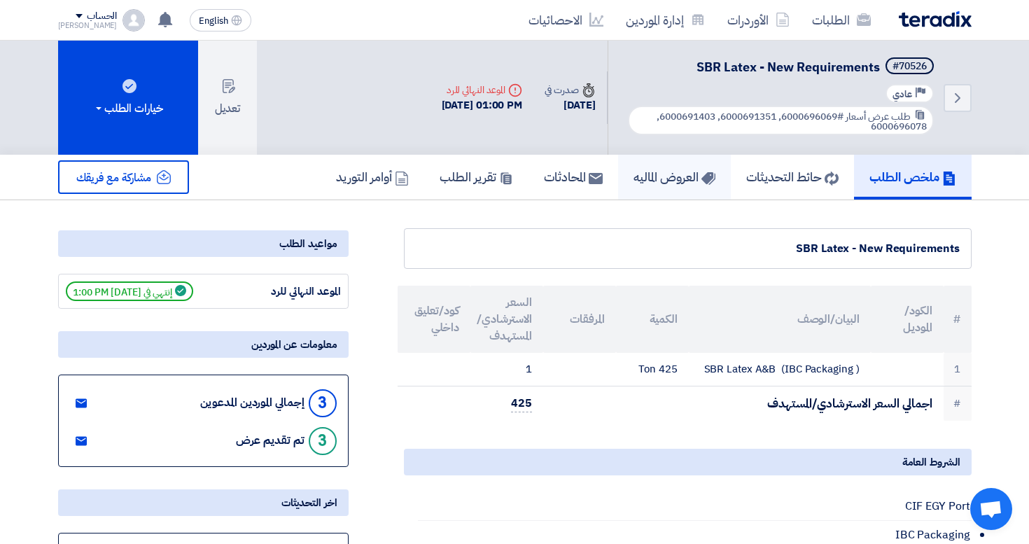
click at [690, 186] on link "العروض الماليه" at bounding box center [674, 177] width 113 height 45
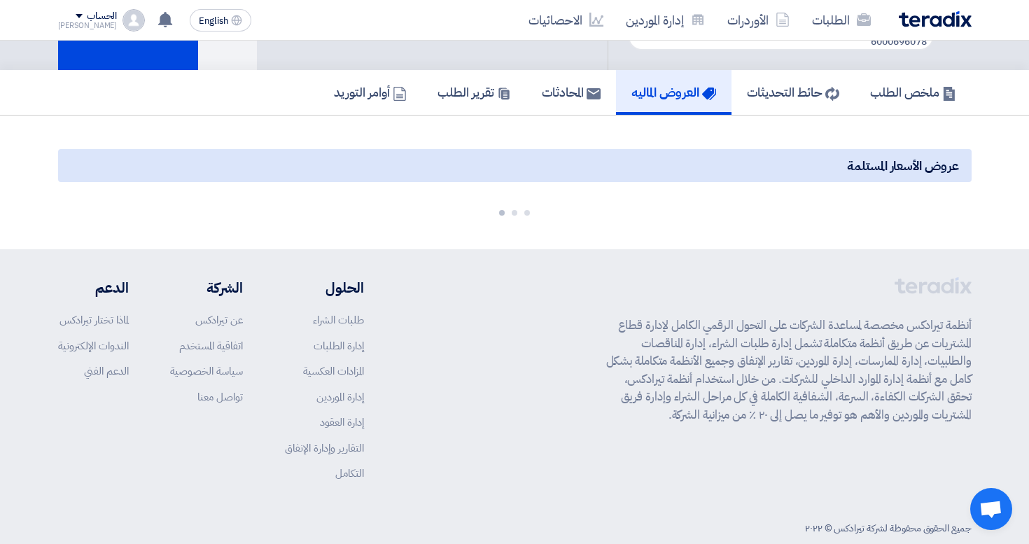
scroll to position [110, 0]
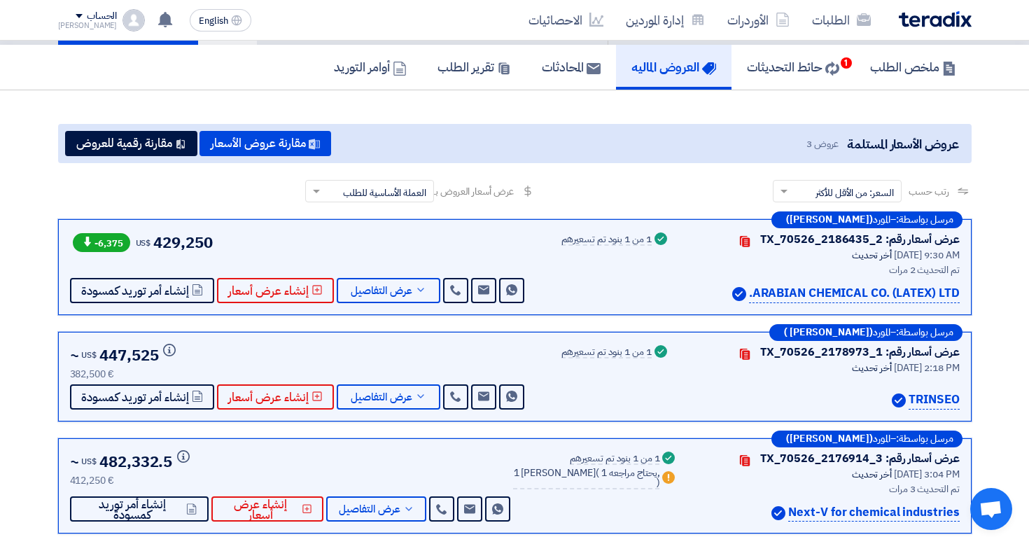
drag, startPoint x: 98, startPoint y: 246, endPoint x: 127, endPoint y: 246, distance: 28.7
click at [127, 246] on span "-6,375" at bounding box center [101, 242] width 57 height 19
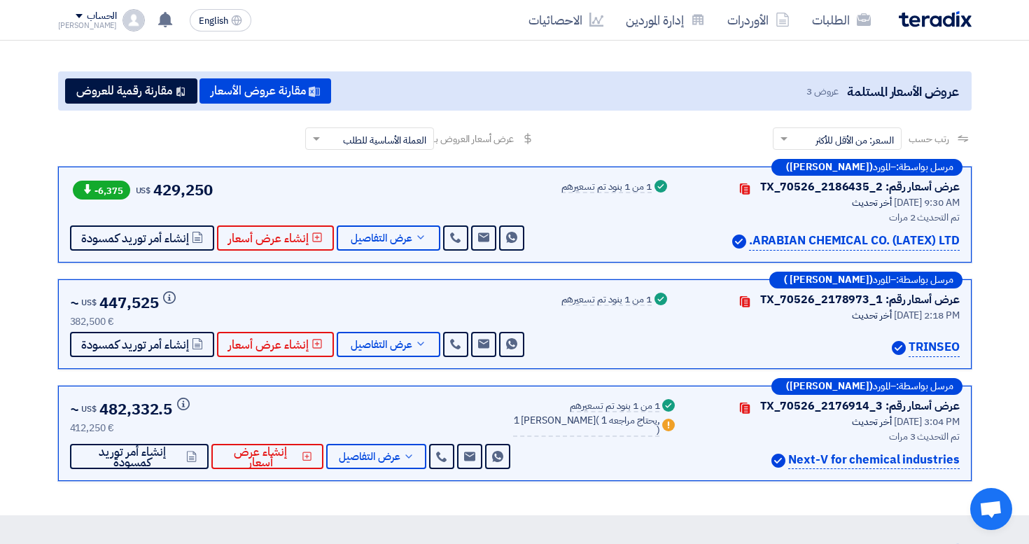
scroll to position [0, 0]
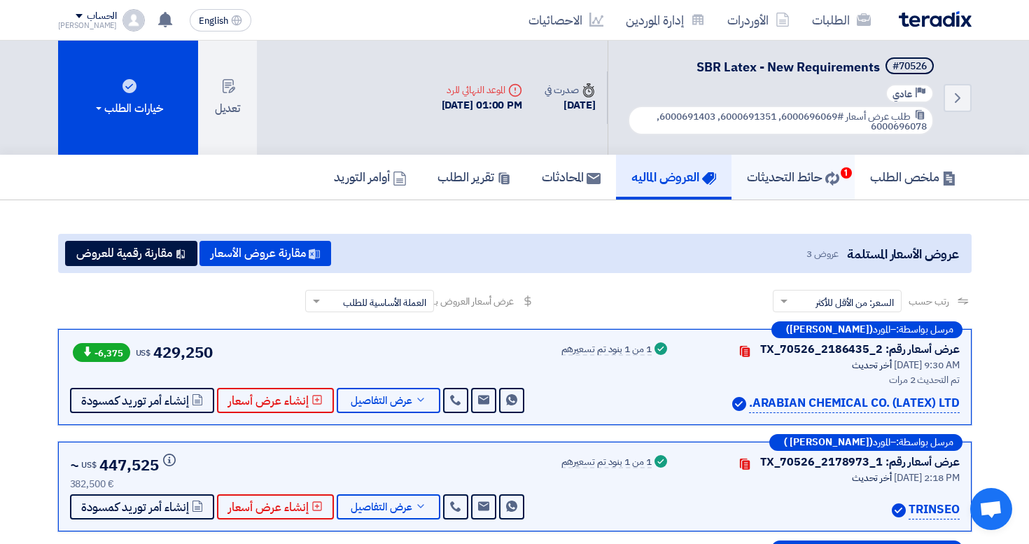
click at [825, 183] on icon at bounding box center [832, 179] width 14 height 14
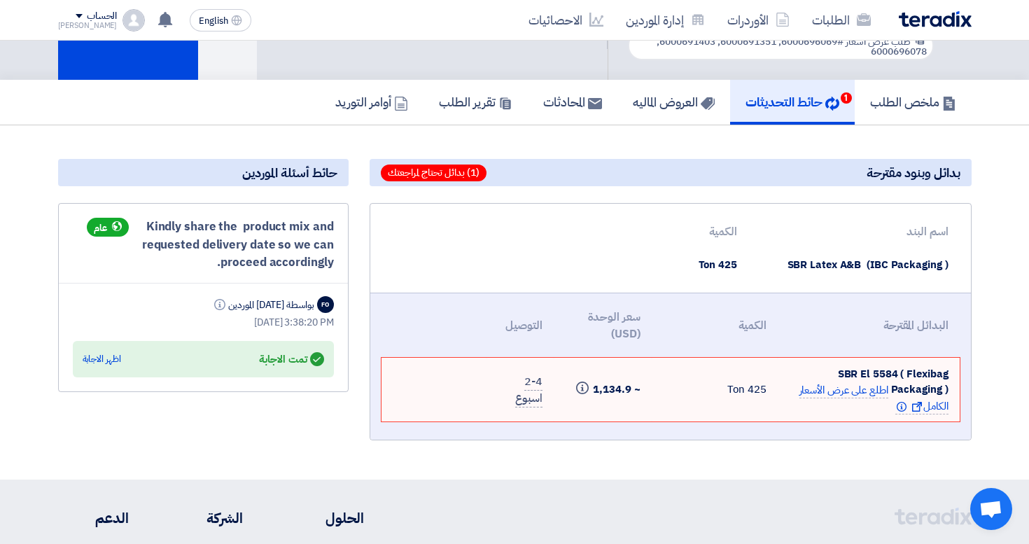
scroll to position [76, 0]
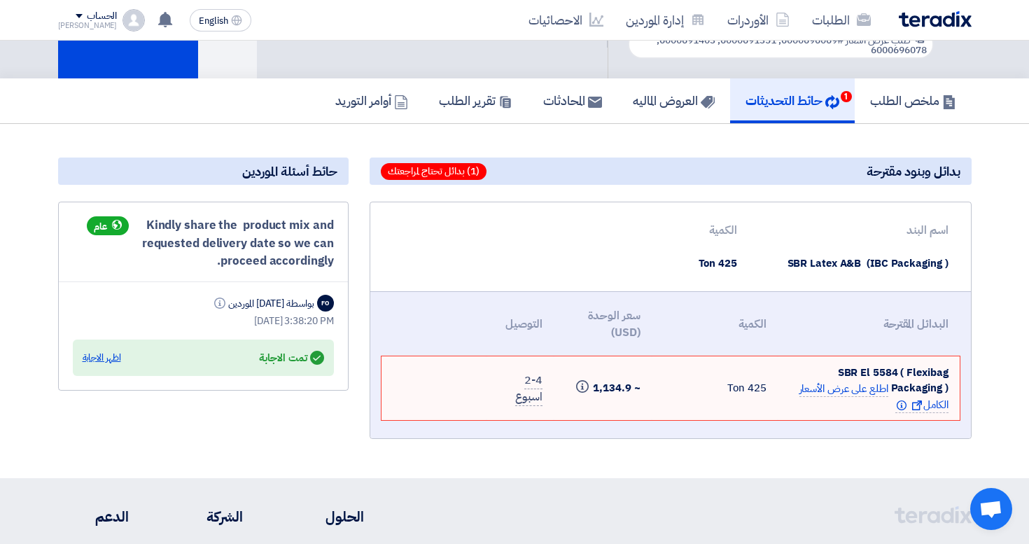
click at [113, 361] on div "اظهر الاجابة" at bounding box center [102, 358] width 39 height 14
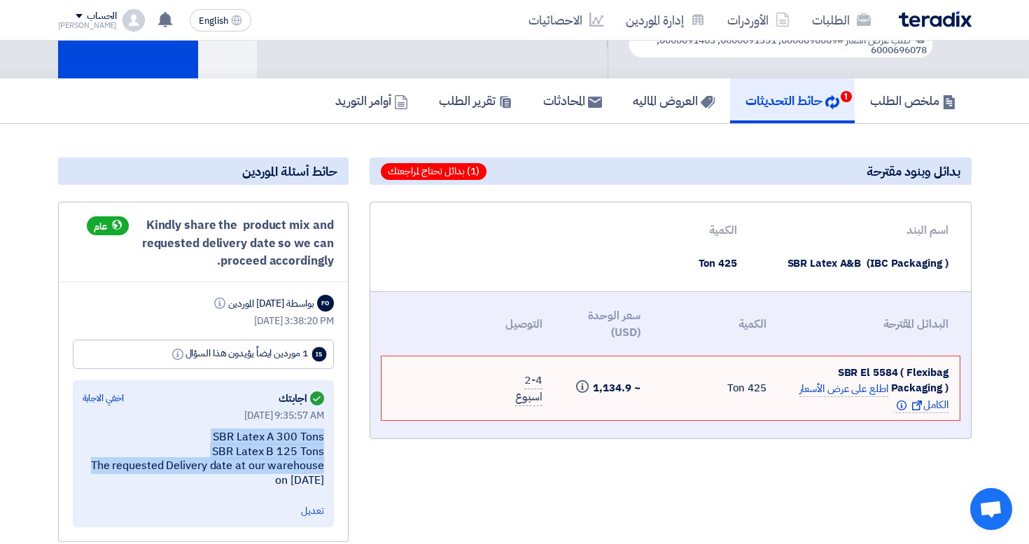
drag, startPoint x: 215, startPoint y: 438, endPoint x: 319, endPoint y: 477, distance: 111.7
click at [319, 477] on div "SBR Latex A 300 Tons SBR Latex B 125 Tons The requested Delivery date at our wa…" at bounding box center [204, 459] width 242 height 58
drag, startPoint x: 258, startPoint y: 441, endPoint x: 330, endPoint y: 480, distance: 81.5
click at [330, 480] on div "Answered اجابتك اخفي الاجابة Jul 10, 2025, 9:35:57 AM SBR Latex A 300 Tons SBR …" at bounding box center [203, 453] width 261 height 147
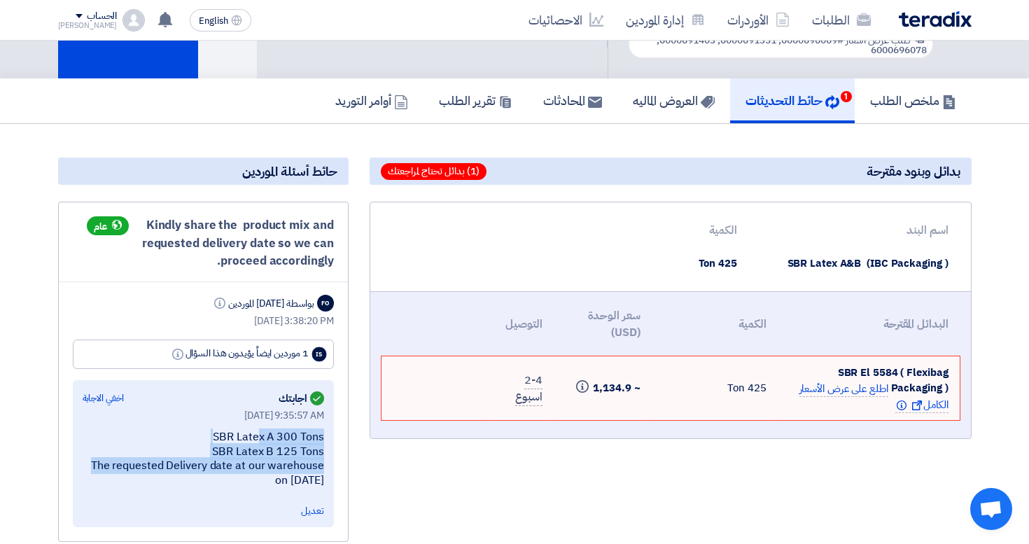
click at [330, 480] on div "Answered اجابتك اخفي الاجابة Jul 10, 2025, 9:35:57 AM SBR Latex A 300 Tons SBR …" at bounding box center [203, 453] width 261 height 147
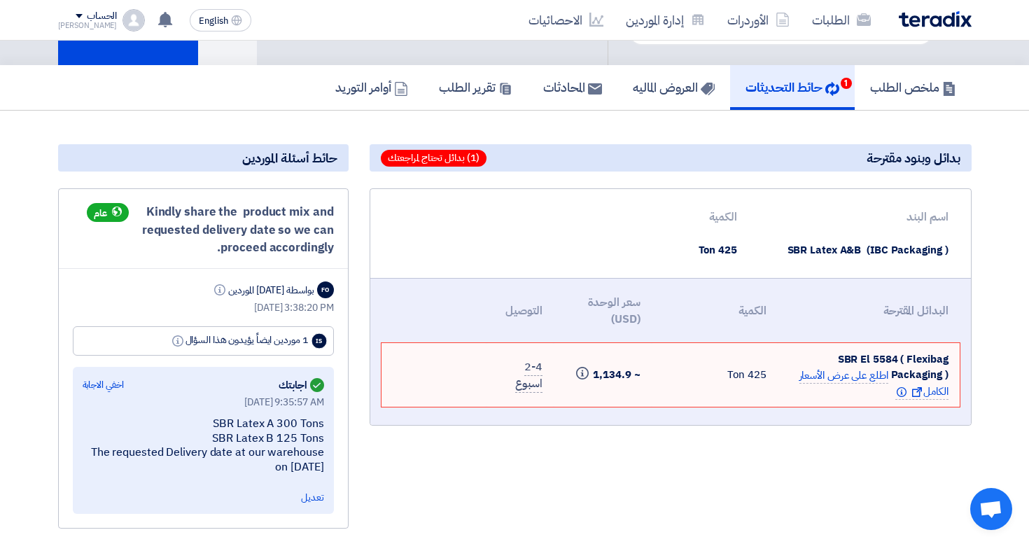
scroll to position [0, 0]
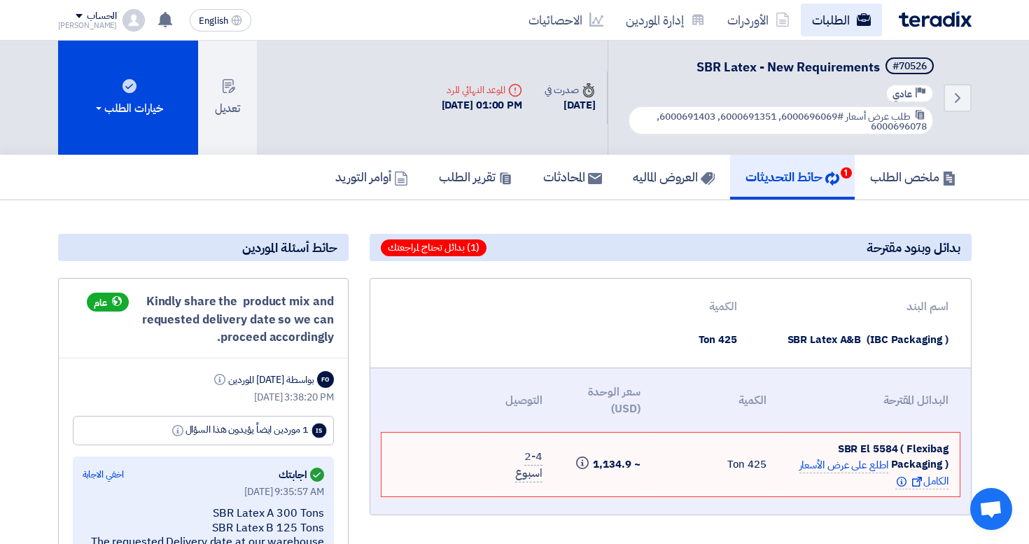
click at [855, 17] on link "الطلبات" at bounding box center [841, 20] width 81 height 33
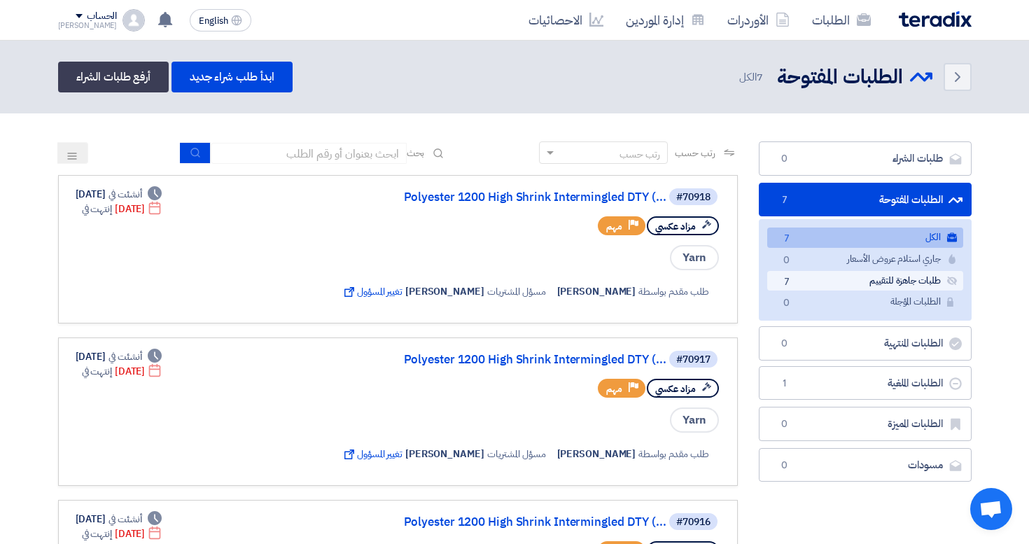
click at [830, 277] on link "طلبات جاهزة للتقييم طلبات جاهزة للتقييم 7" at bounding box center [865, 281] width 196 height 20
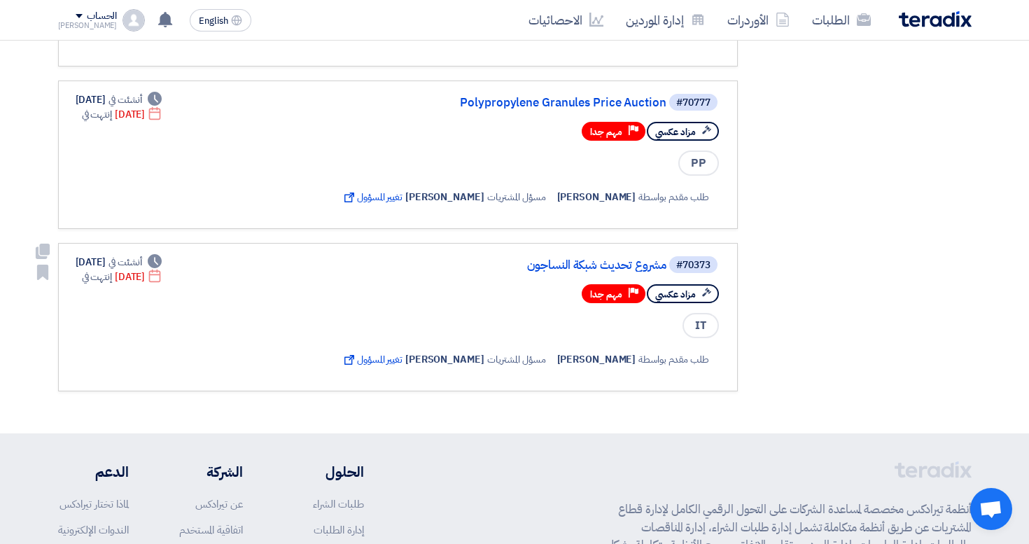
scroll to position [888, 0]
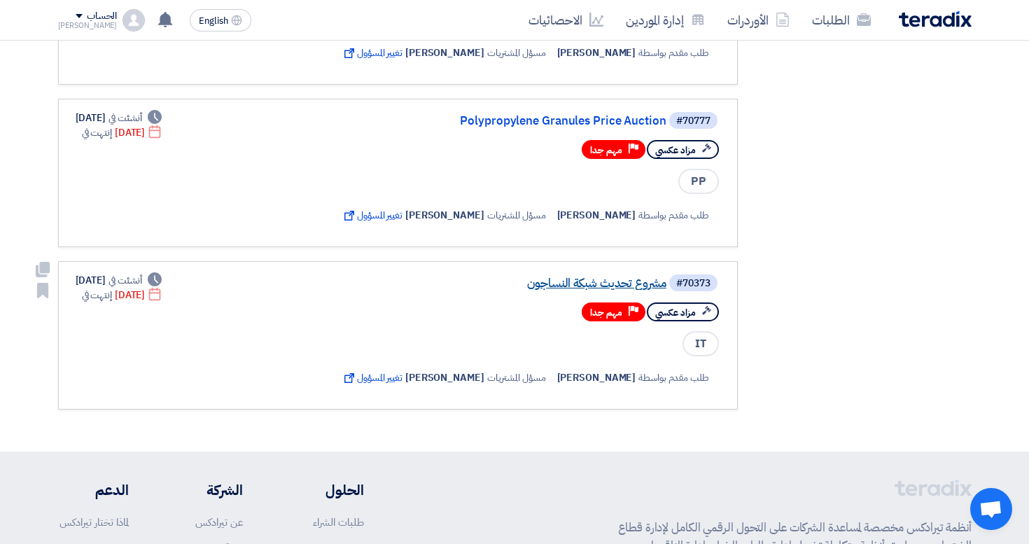
click at [606, 284] on link "مشروع تحديث شبكة النساجون" at bounding box center [526, 283] width 280 height 13
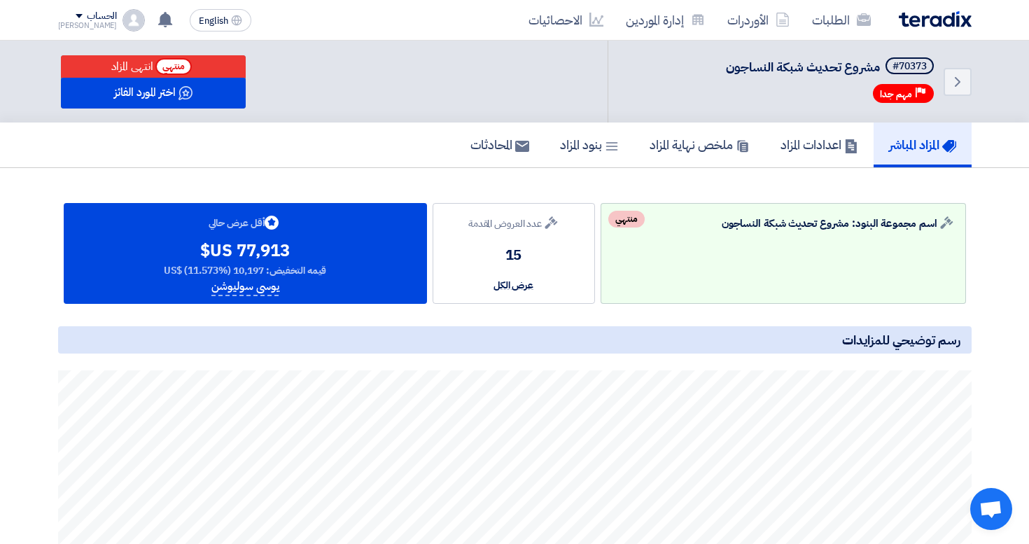
drag, startPoint x: 186, startPoint y: 272, endPoint x: 225, endPoint y: 272, distance: 39.2
click at [225, 272] on span "قيمه التخفيض: 10,197 US$ (11.573%)" at bounding box center [245, 270] width 163 height 15
click at [374, 288] on div "Bids submitted أقل عرض حالي 77,913 US$ قيمه التخفيض: 10,197 US$ (11.573%) يوسى …" at bounding box center [245, 253] width 363 height 101
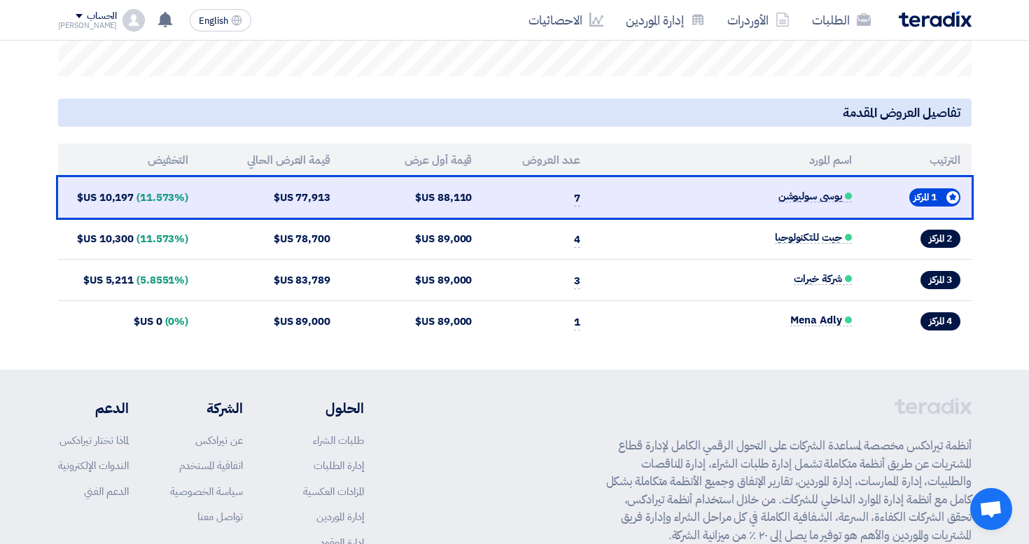
scroll to position [603, 0]
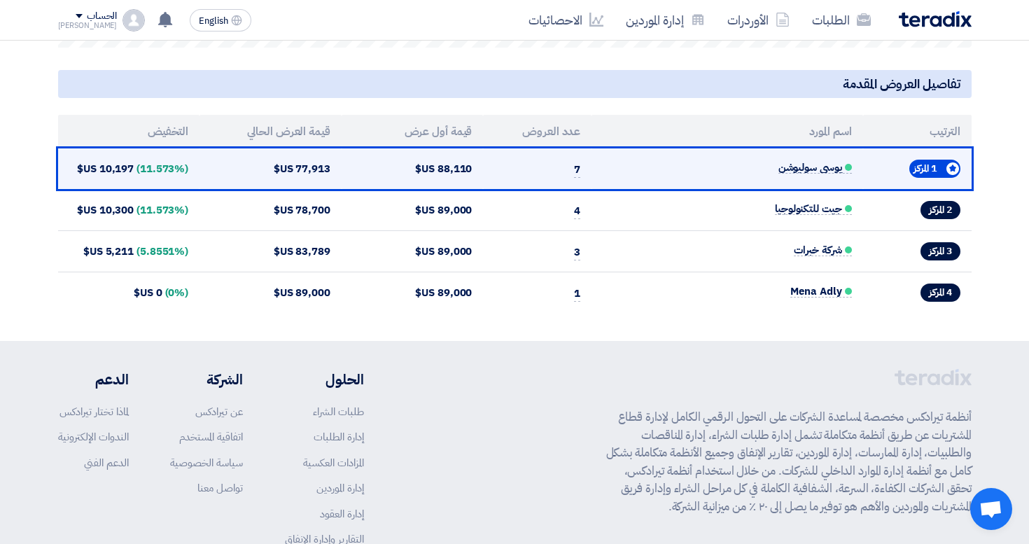
drag, startPoint x: 100, startPoint y: 168, endPoint x: 134, endPoint y: 169, distance: 34.3
click at [134, 169] on td "(11.573%) 10,197 US$" at bounding box center [129, 168] width 142 height 41
copy td "10,197"
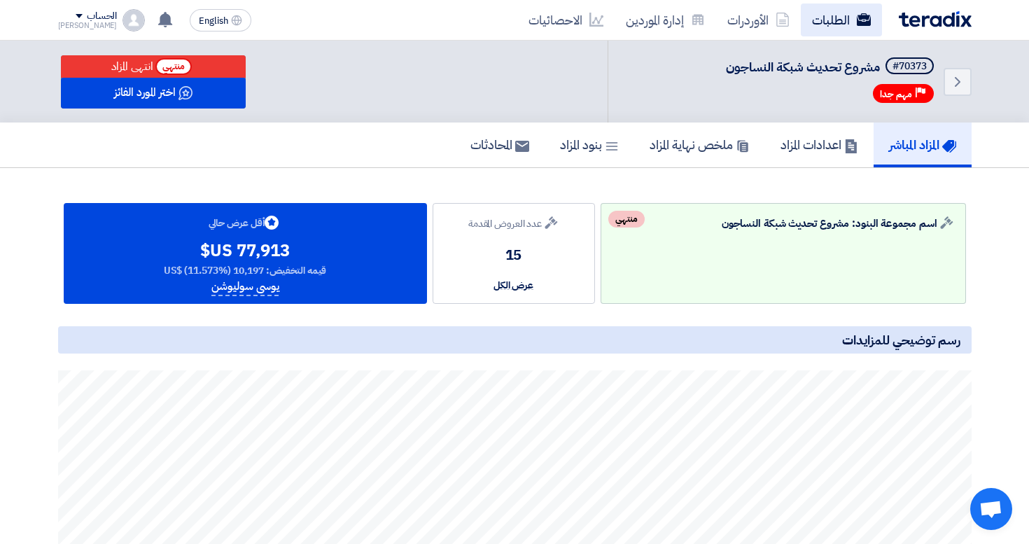
click at [857, 27] on link "الطلبات" at bounding box center [841, 20] width 81 height 33
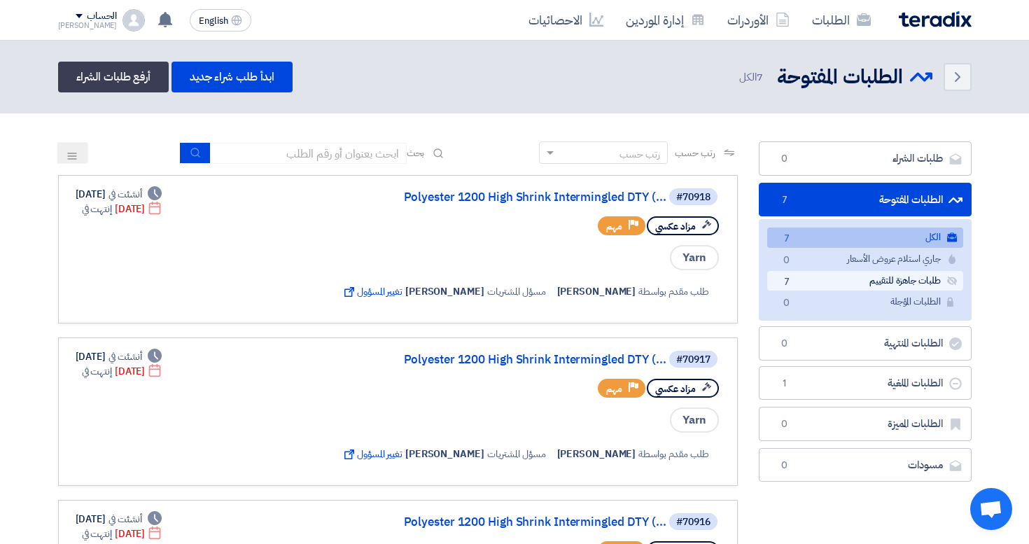
click at [851, 287] on link "طلبات جاهزة للتقييم طلبات جاهزة للتقييم 7" at bounding box center [865, 281] width 196 height 20
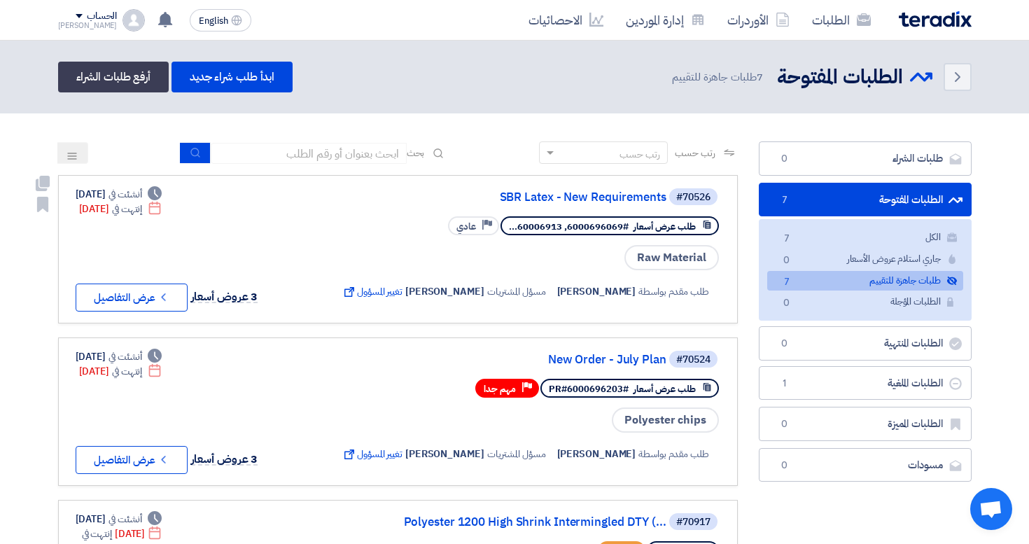
click at [609, 208] on div "#70526 SBR Latex - New Requirements طلب عرض أسعار #6000696069, 60006913... Prio…" at bounding box center [530, 249] width 382 height 125
click at [603, 197] on link "SBR Latex - New Requirements" at bounding box center [526, 197] width 280 height 13
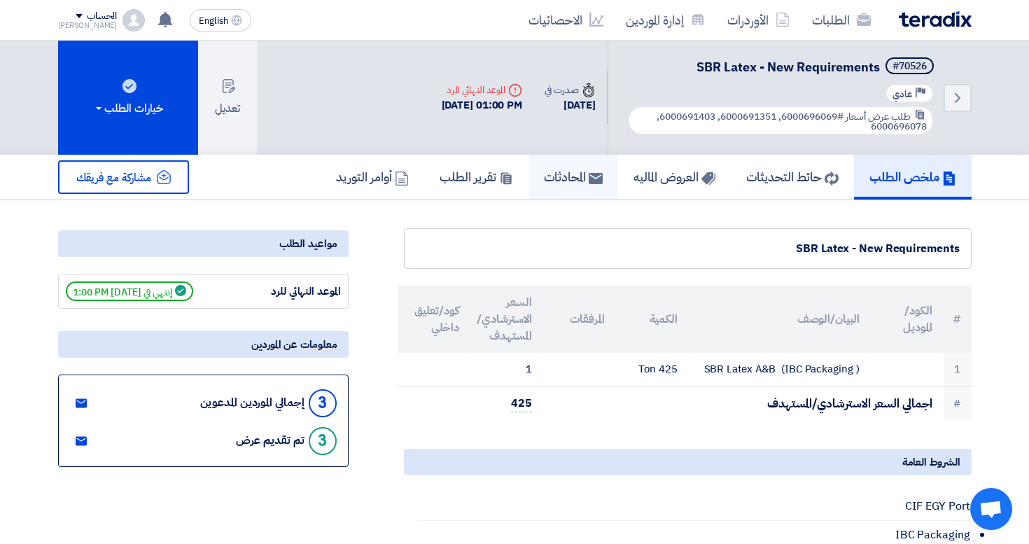
drag, startPoint x: 603, startPoint y: 197, endPoint x: 690, endPoint y: 304, distance: 137.9
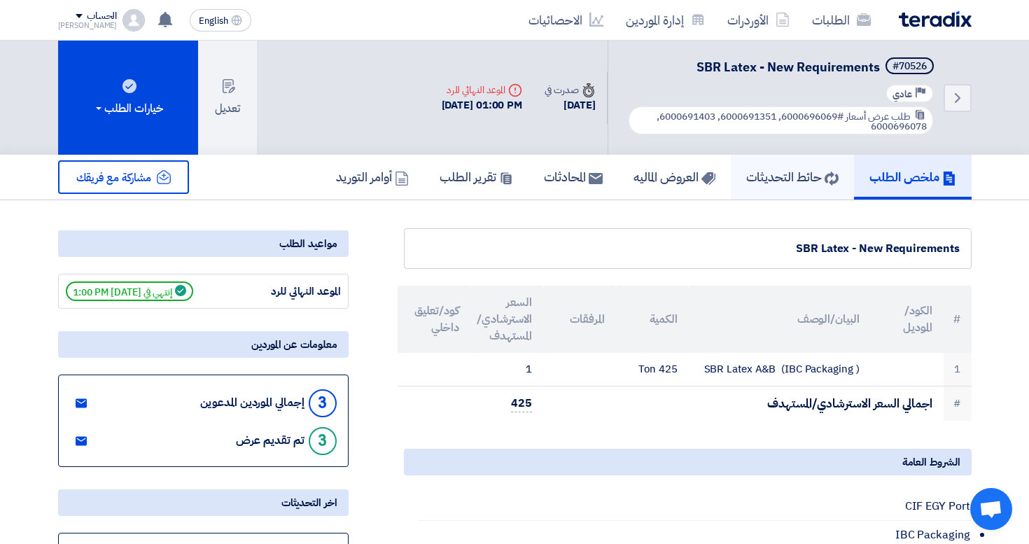
click at [786, 182] on h5 "حائط التحديثات" at bounding box center [792, 177] width 92 height 16
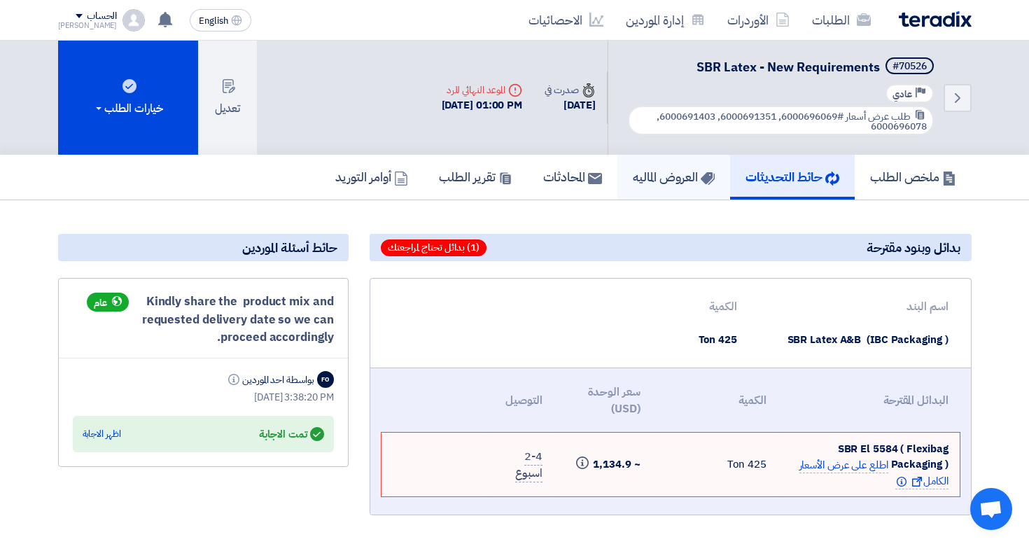
click at [643, 164] on link "العروض الماليه" at bounding box center [673, 177] width 113 height 45
